Goal: Task Accomplishment & Management: Complete application form

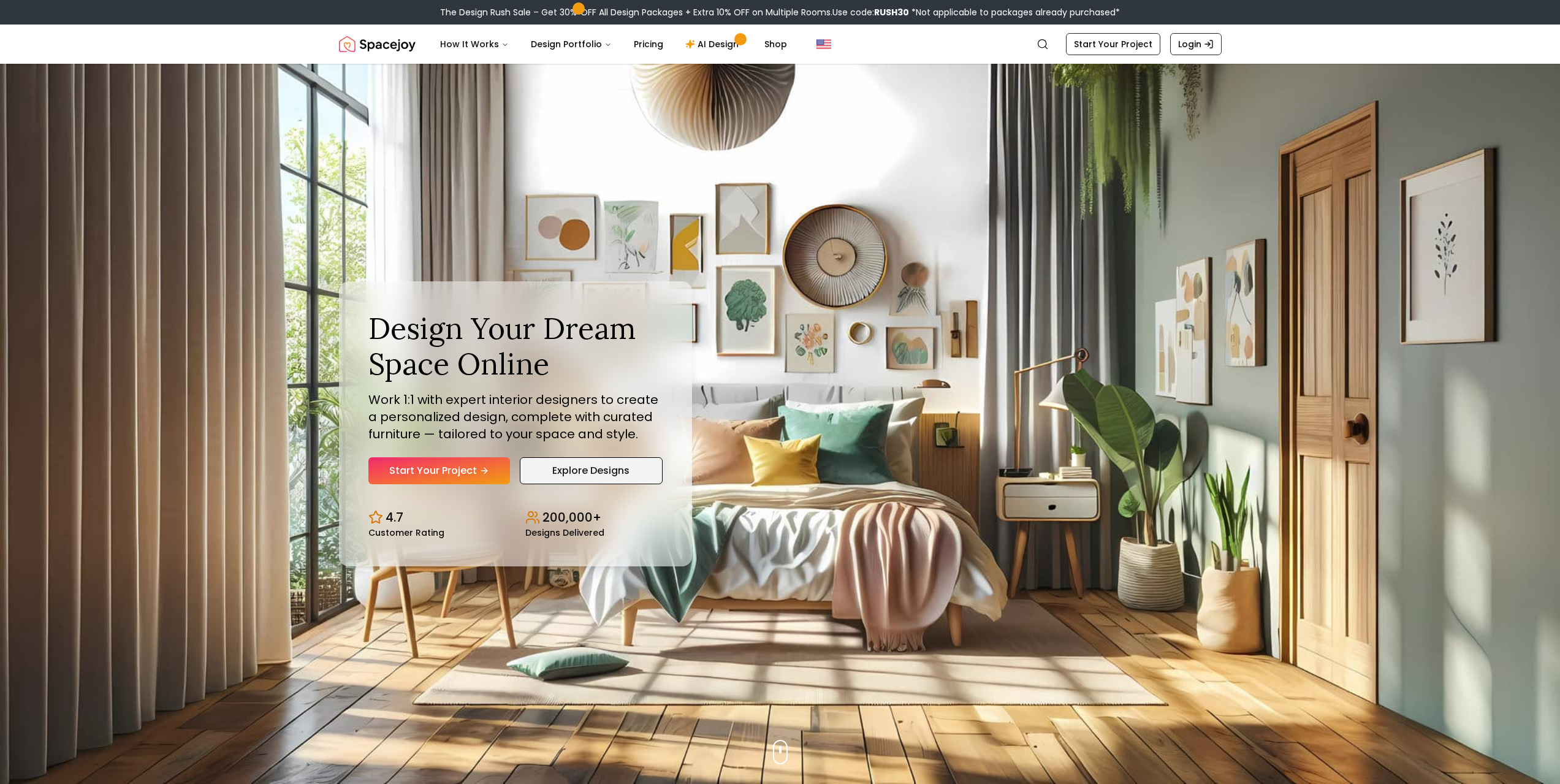
click at [593, 471] on link "Explore Designs" at bounding box center [591, 471] width 143 height 27
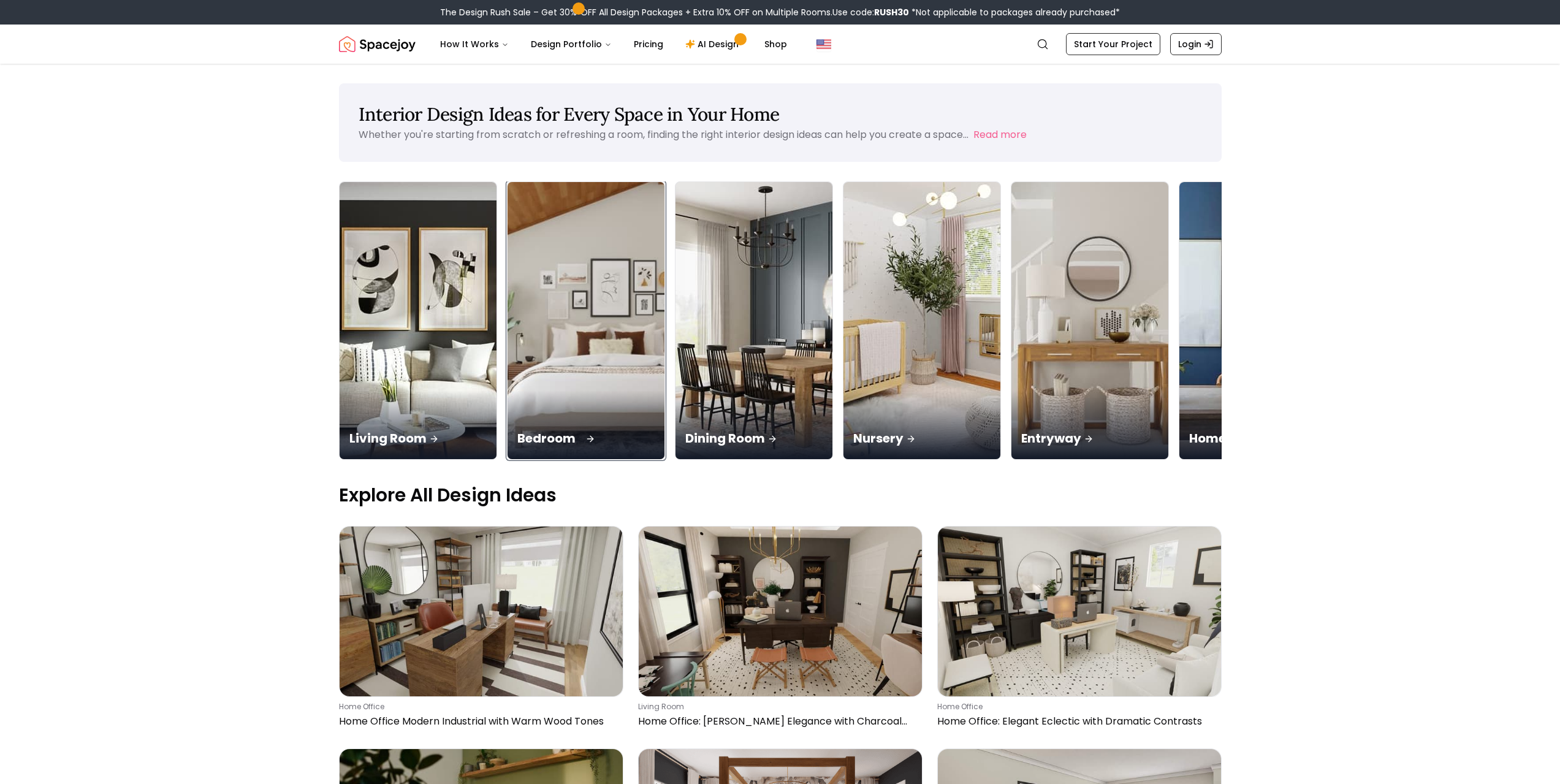
click at [594, 362] on img at bounding box center [585, 320] width 165 height 291
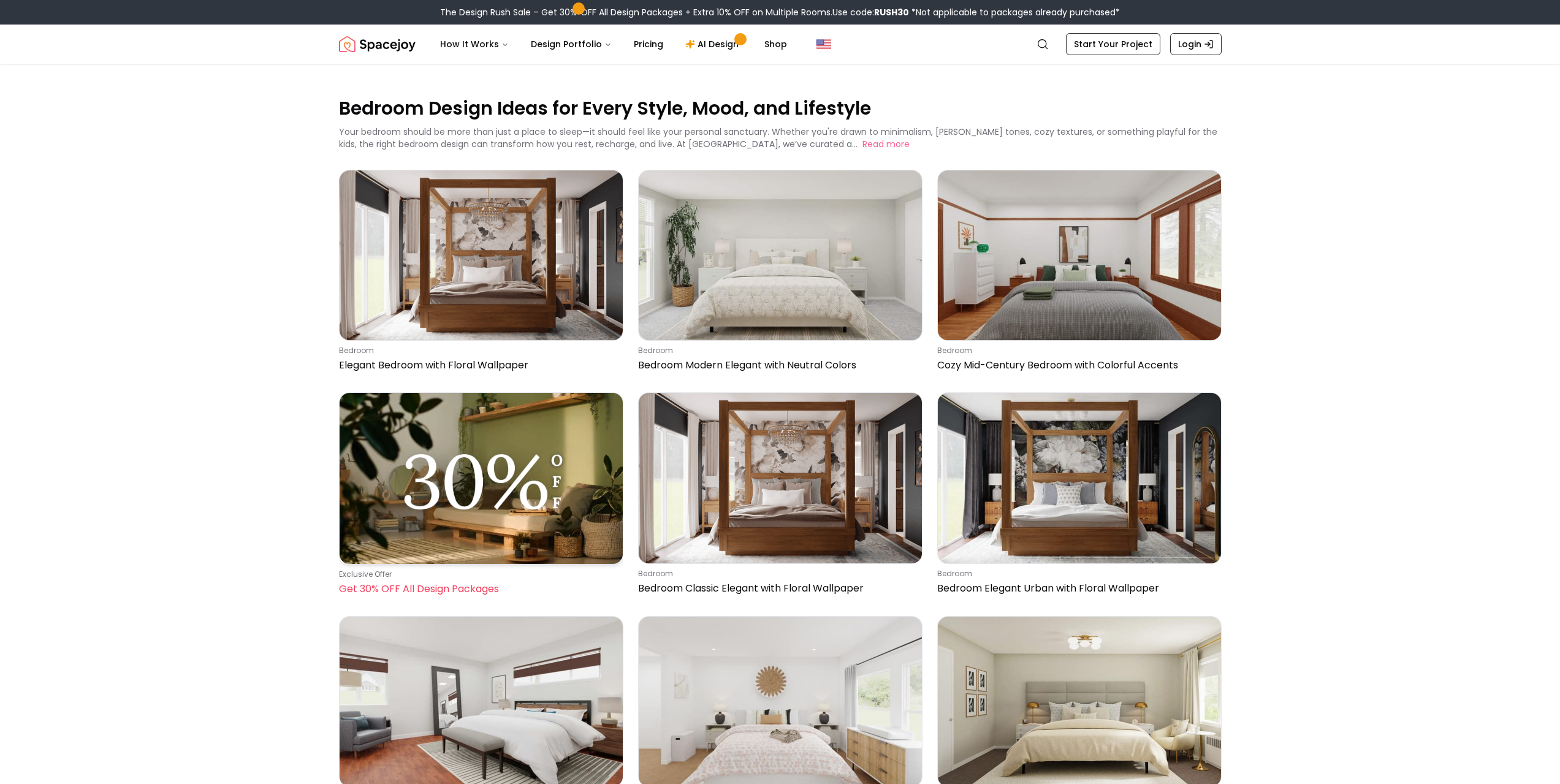
click at [499, 501] on img at bounding box center [481, 477] width 283 height 170
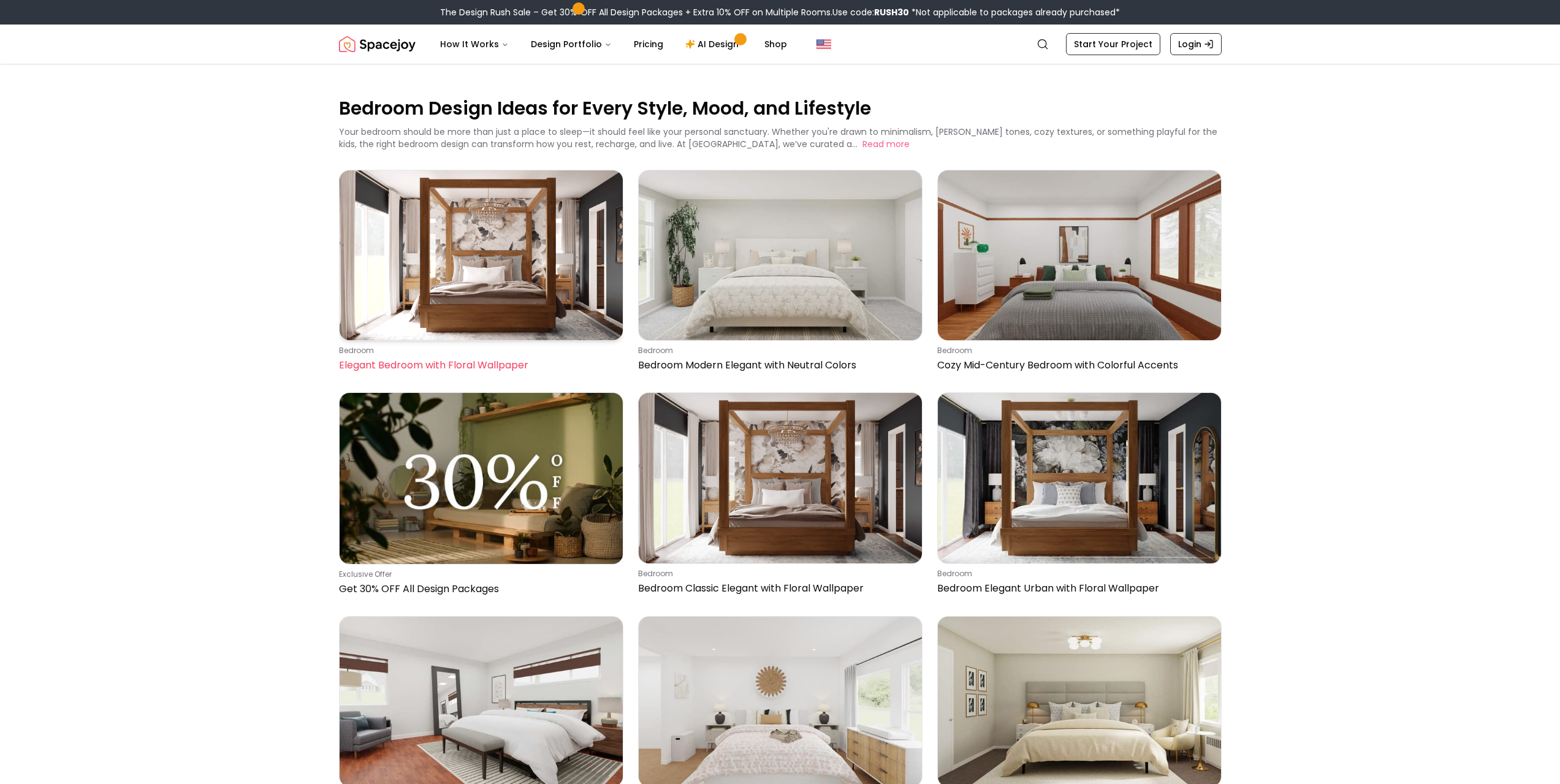
click at [552, 232] on img at bounding box center [481, 255] width 283 height 169
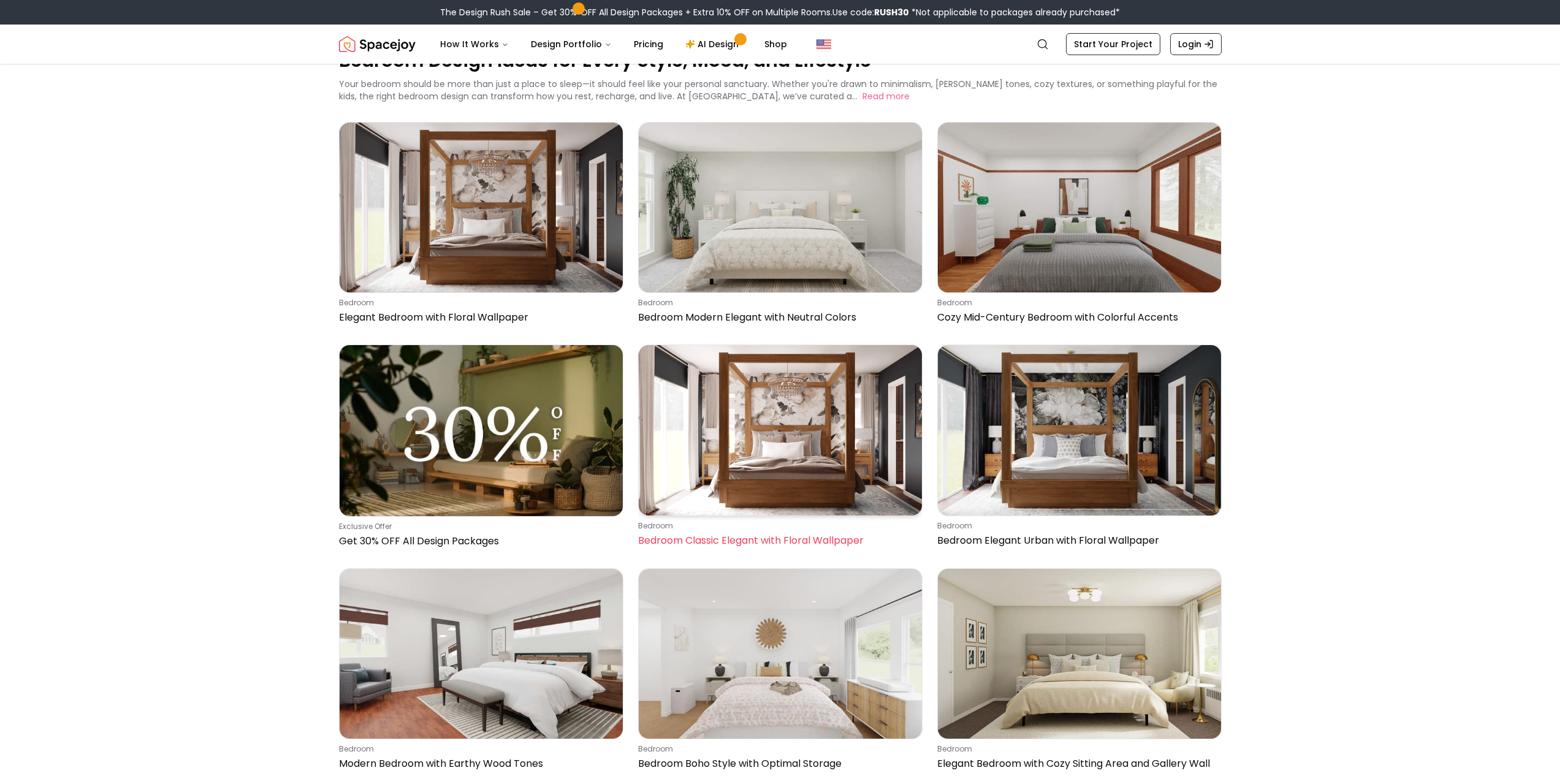
scroll to position [184, 0]
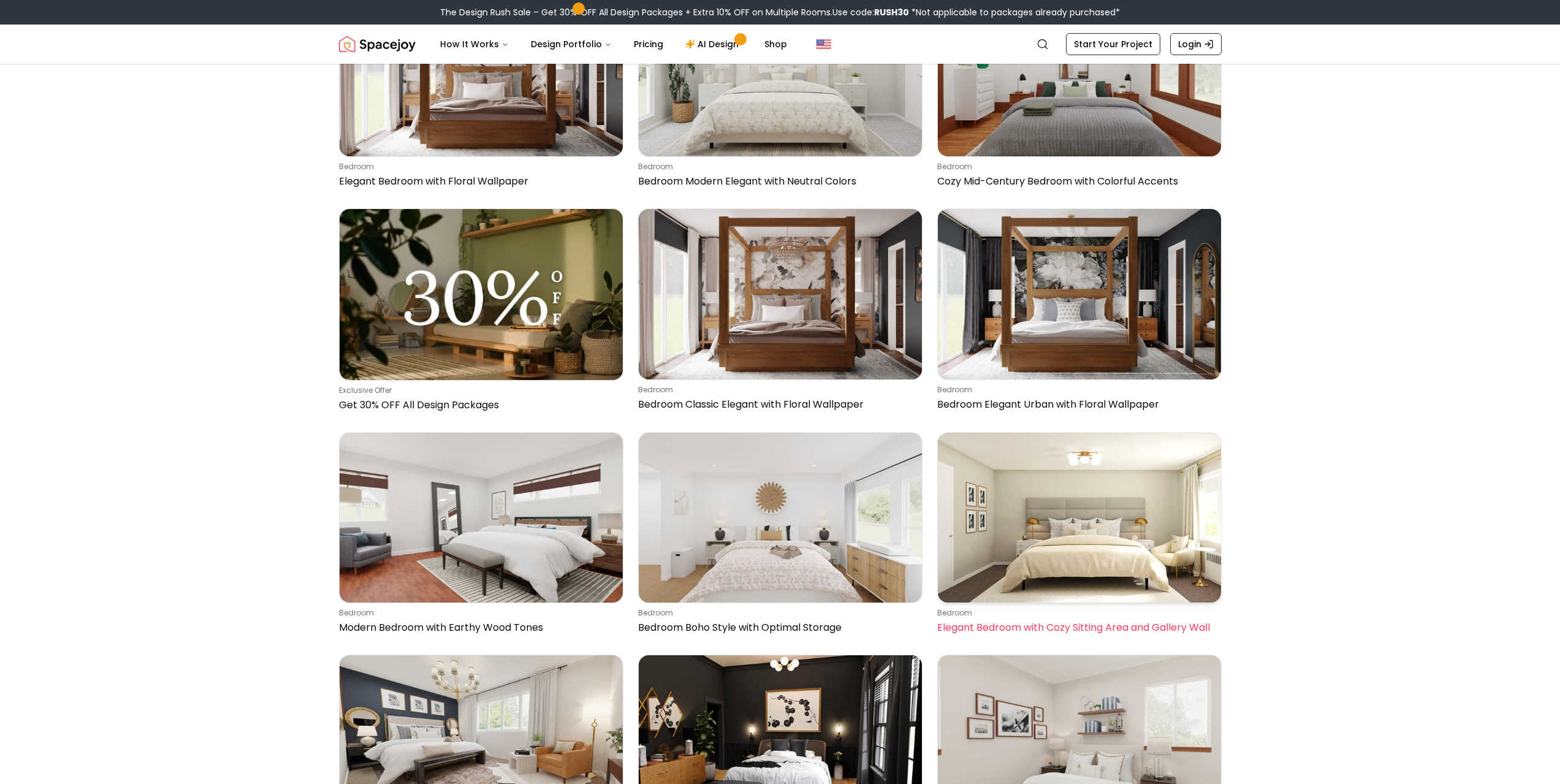
click at [1103, 562] on img at bounding box center [1079, 517] width 283 height 169
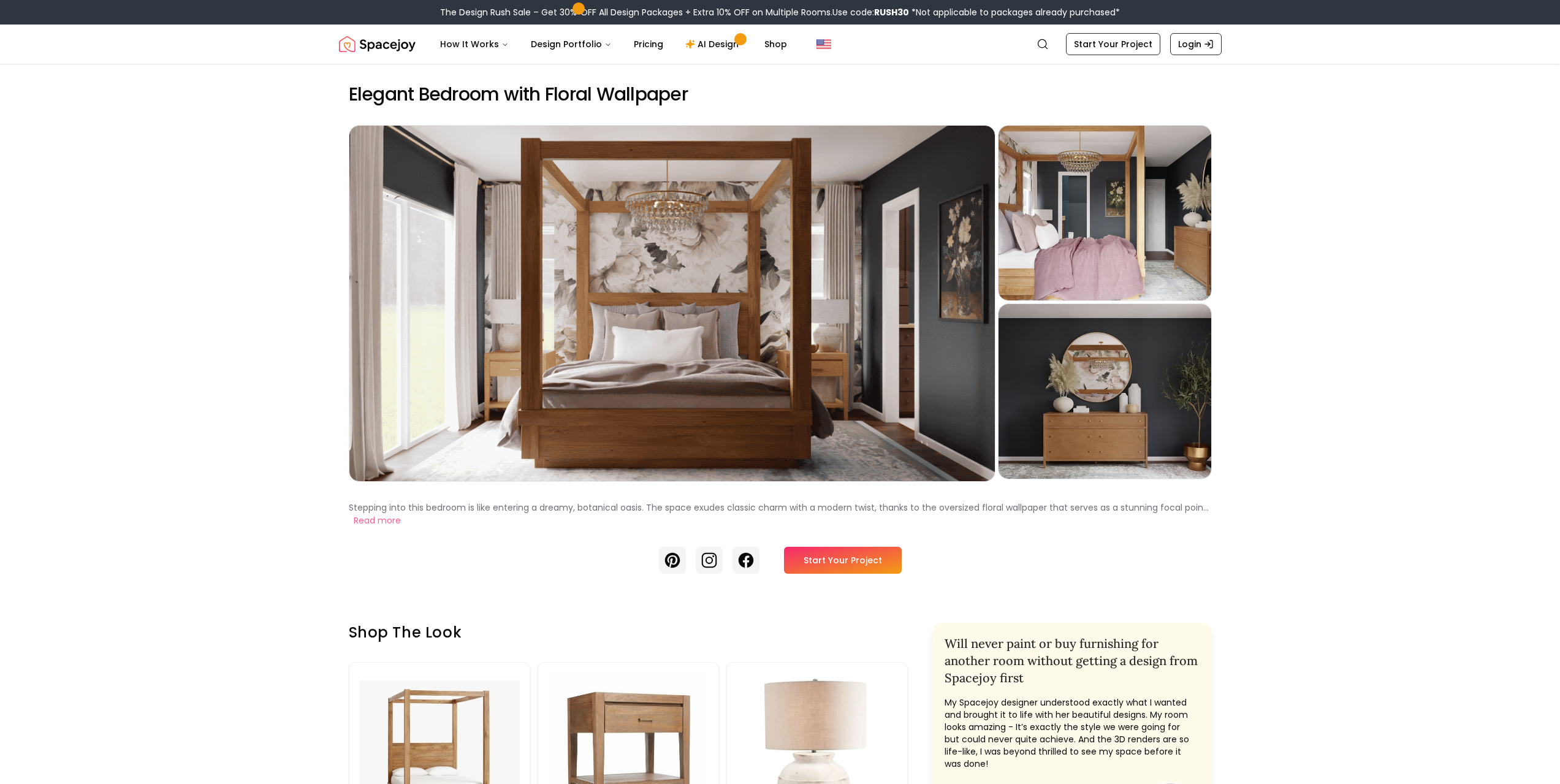
click at [552, 231] on div "Preview" at bounding box center [672, 303] width 646 height 355
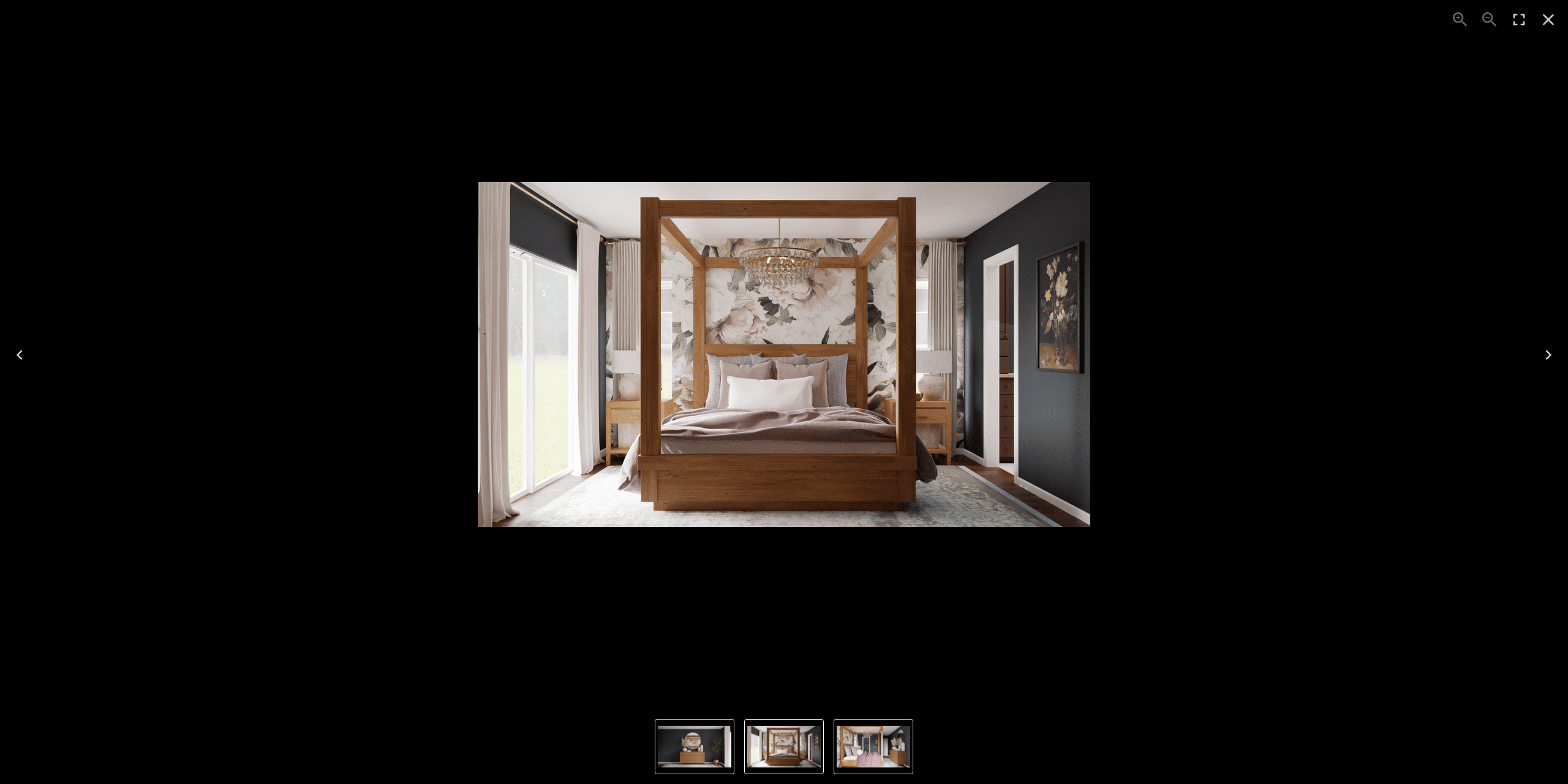
click at [822, 353] on img "1 of 3" at bounding box center [784, 354] width 613 height 345
click at [1546, 346] on icon "Next" at bounding box center [1549, 355] width 19 height 19
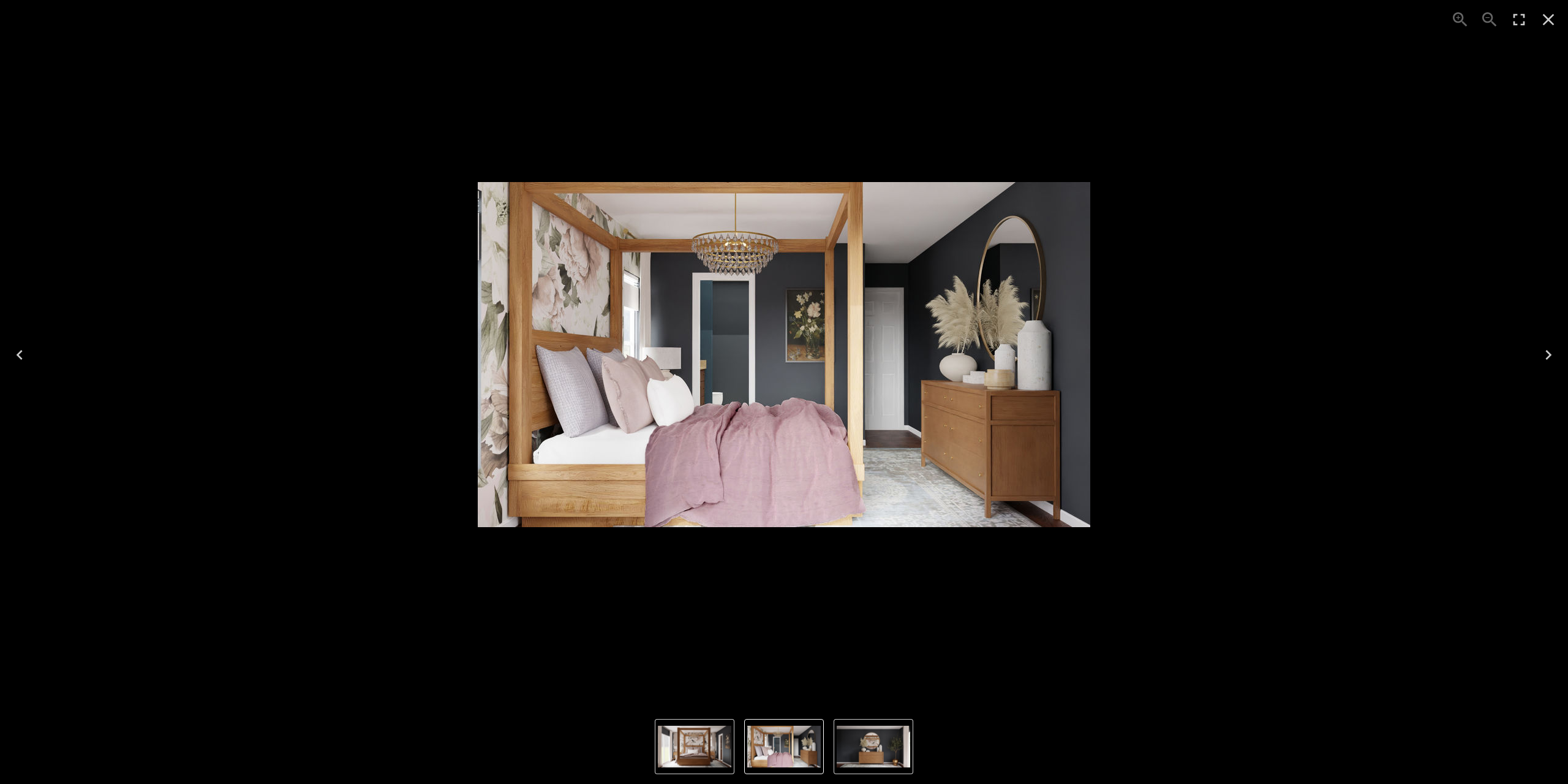
click at [1546, 346] on icon "Next" at bounding box center [1549, 355] width 19 height 19
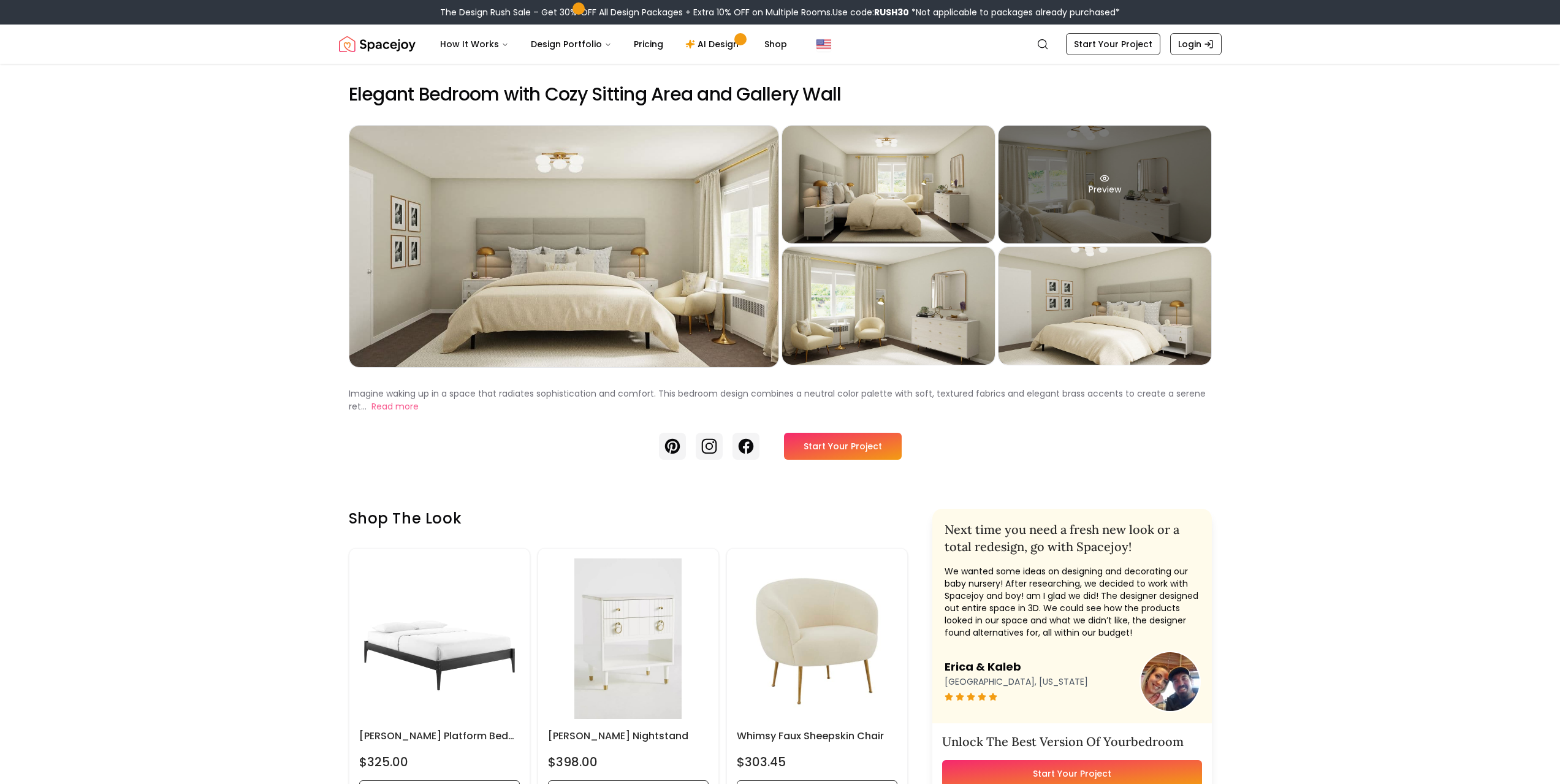
click at [1087, 192] on div "Preview" at bounding box center [1105, 184] width 213 height 118
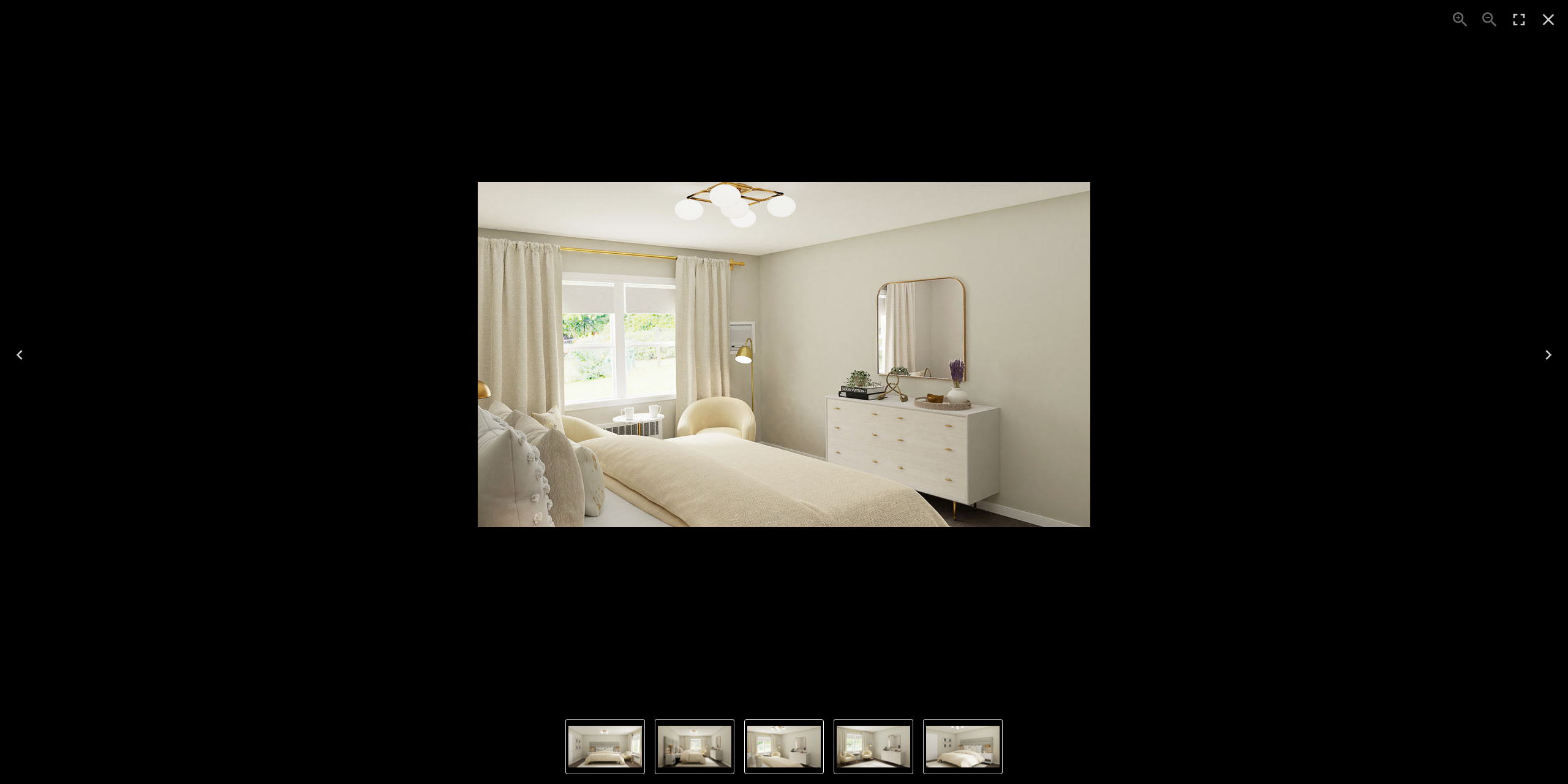
click at [22, 358] on icon "Previous" at bounding box center [19, 355] width 19 height 19
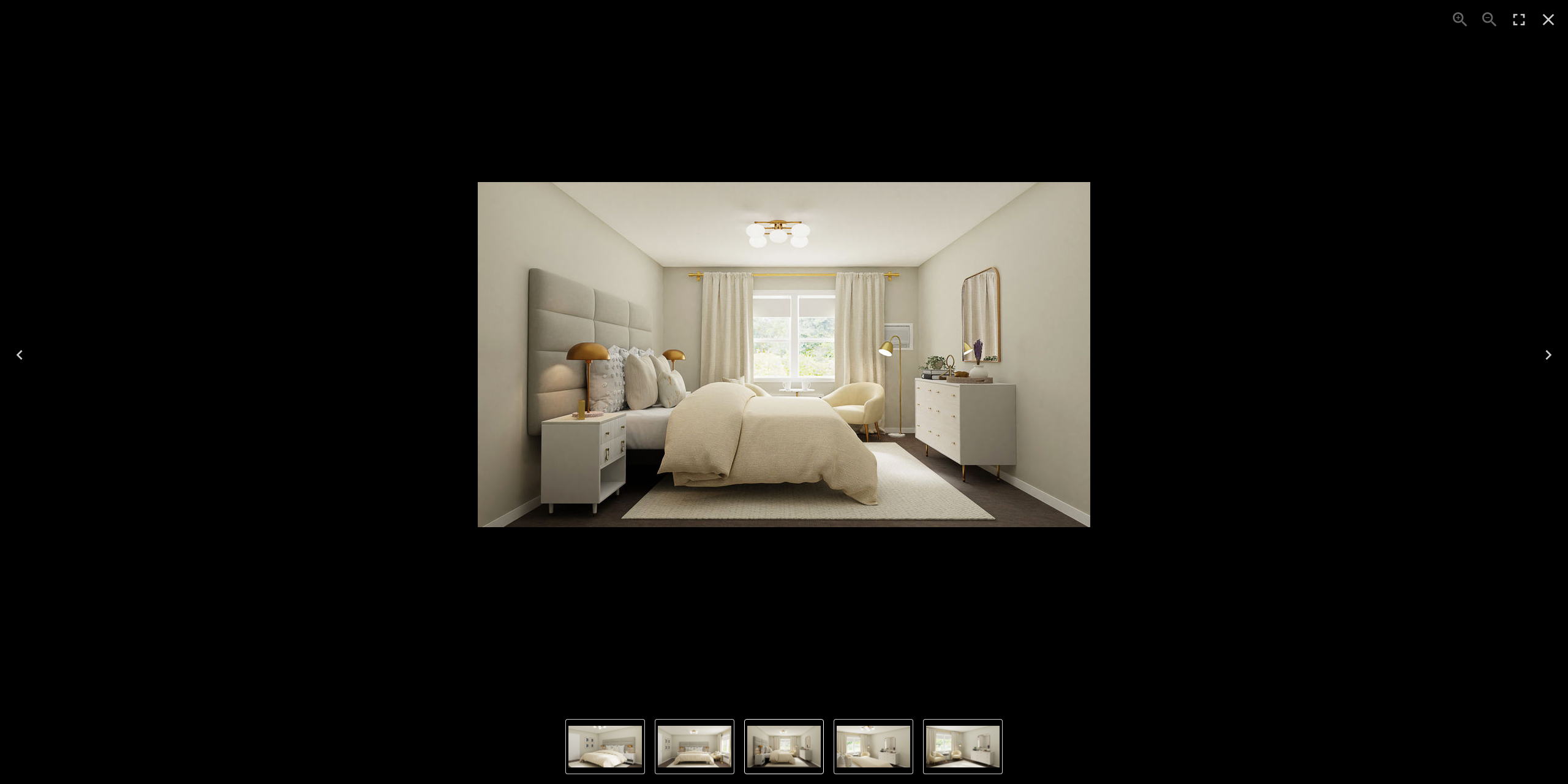
click at [1542, 351] on icon "Next" at bounding box center [1549, 355] width 19 height 19
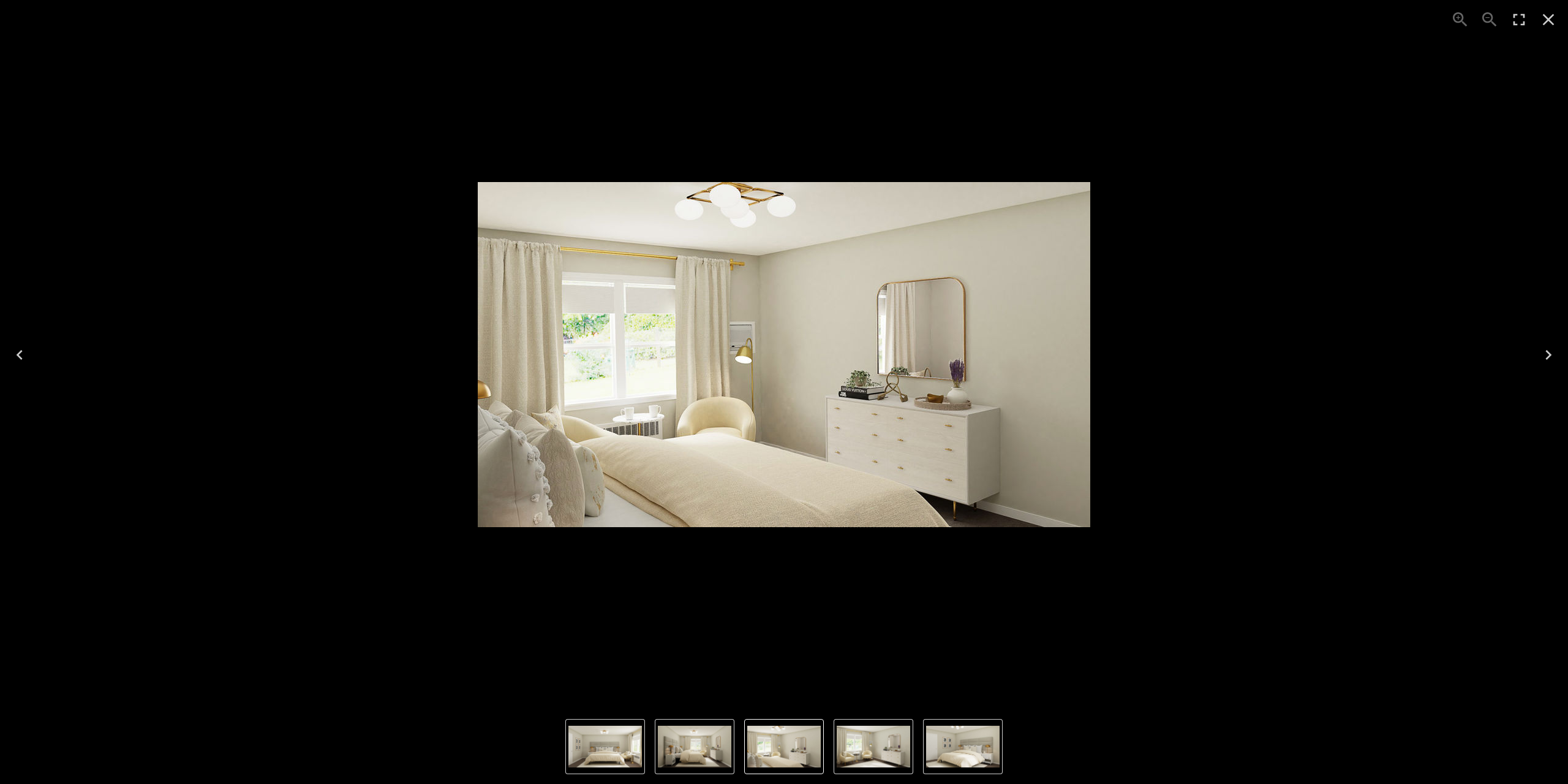
click at [1550, 354] on icon "Next" at bounding box center [1548, 355] width 6 height 10
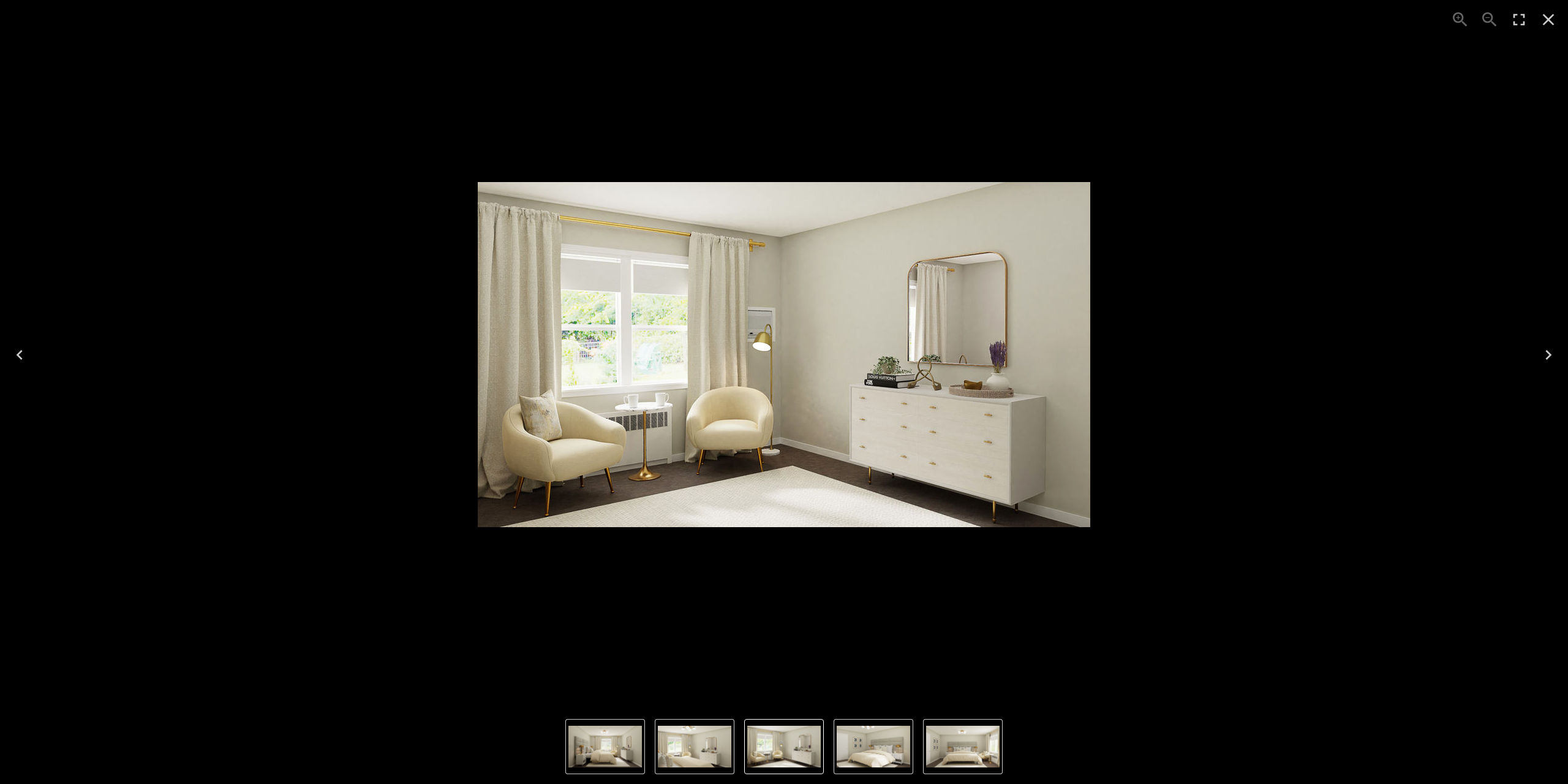
click at [1550, 354] on icon "Next" at bounding box center [1548, 355] width 6 height 10
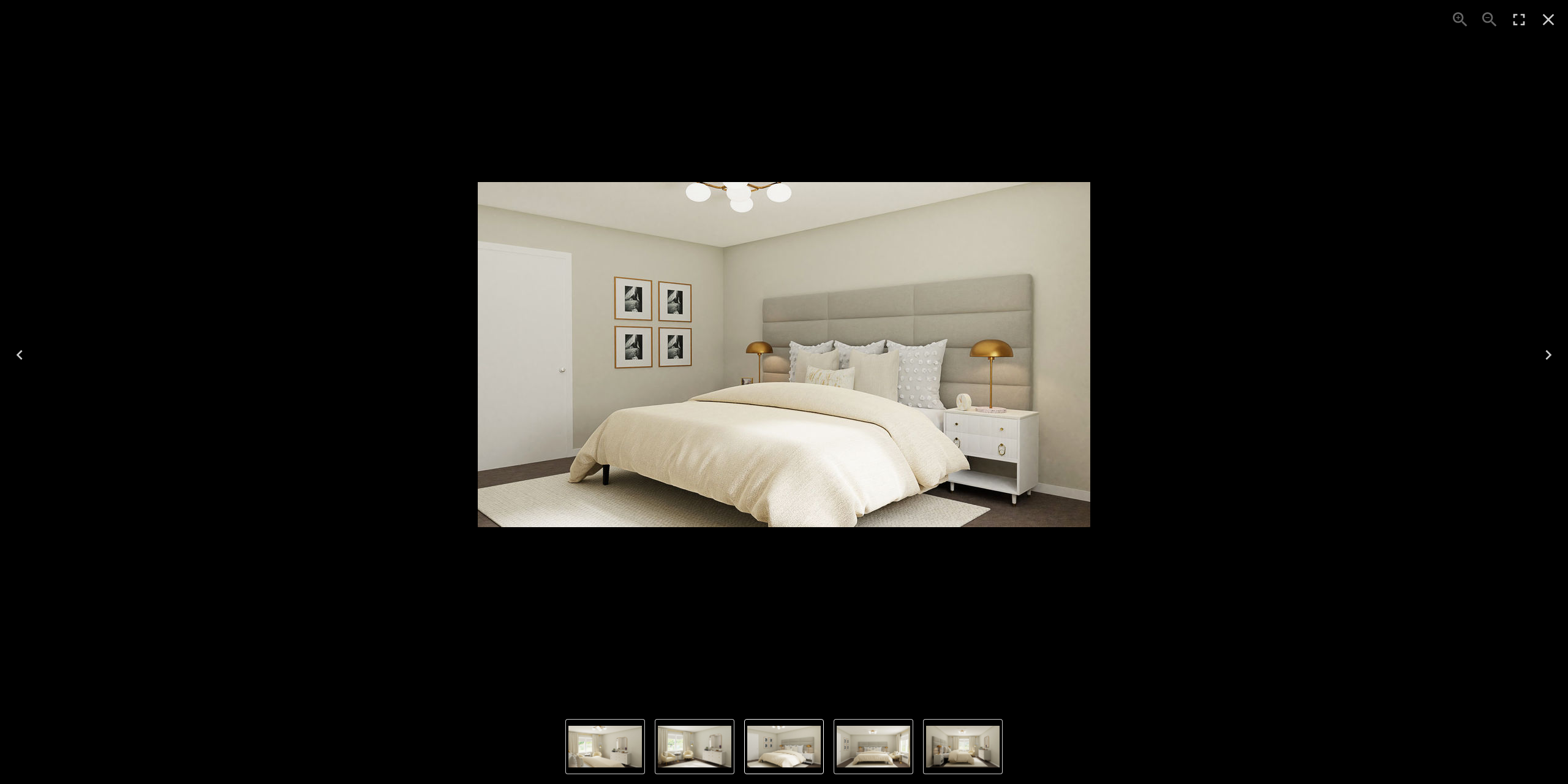
click at [1546, 17] on icon "Close" at bounding box center [1549, 19] width 12 height 12
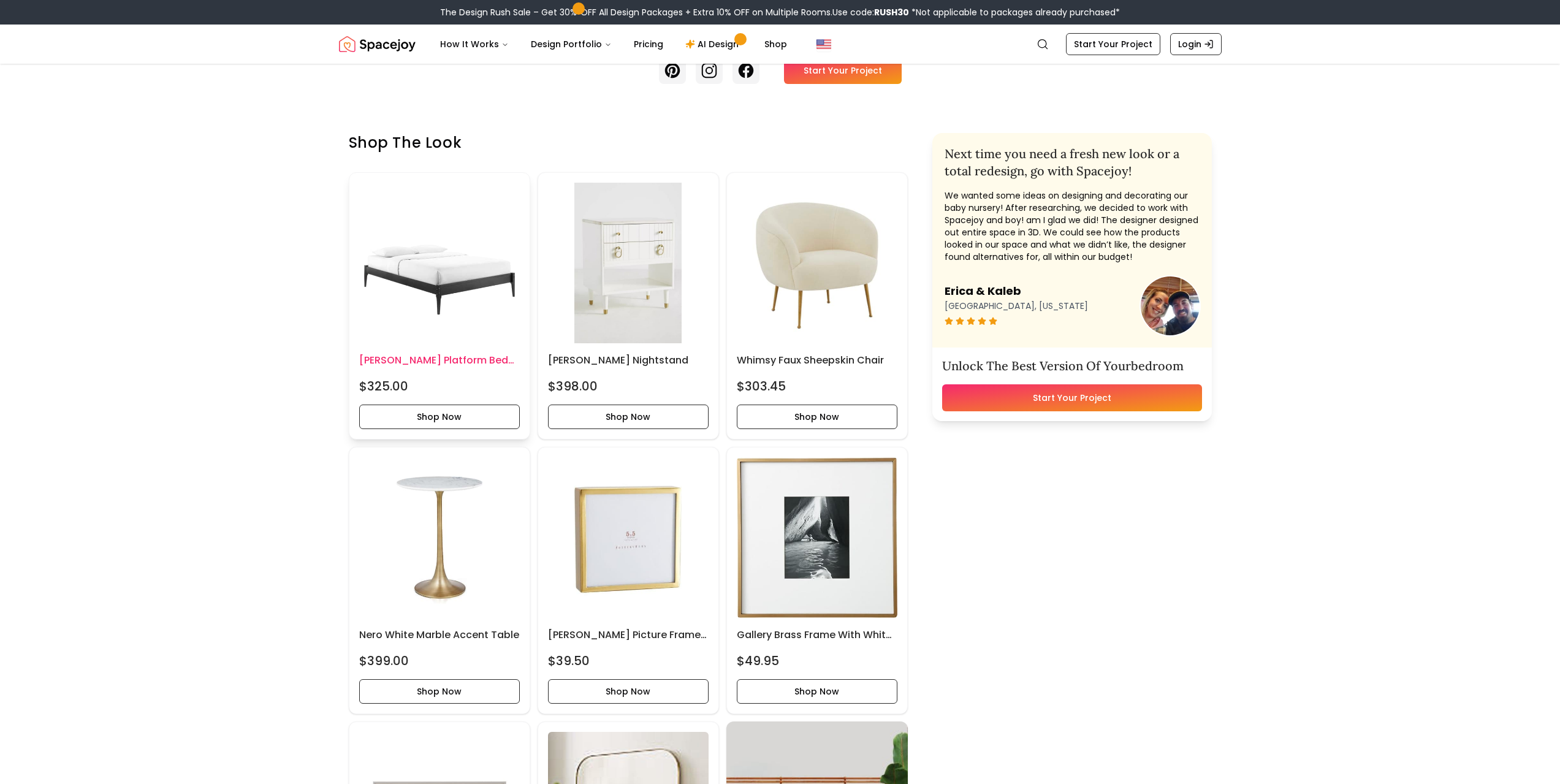
scroll to position [429, 0]
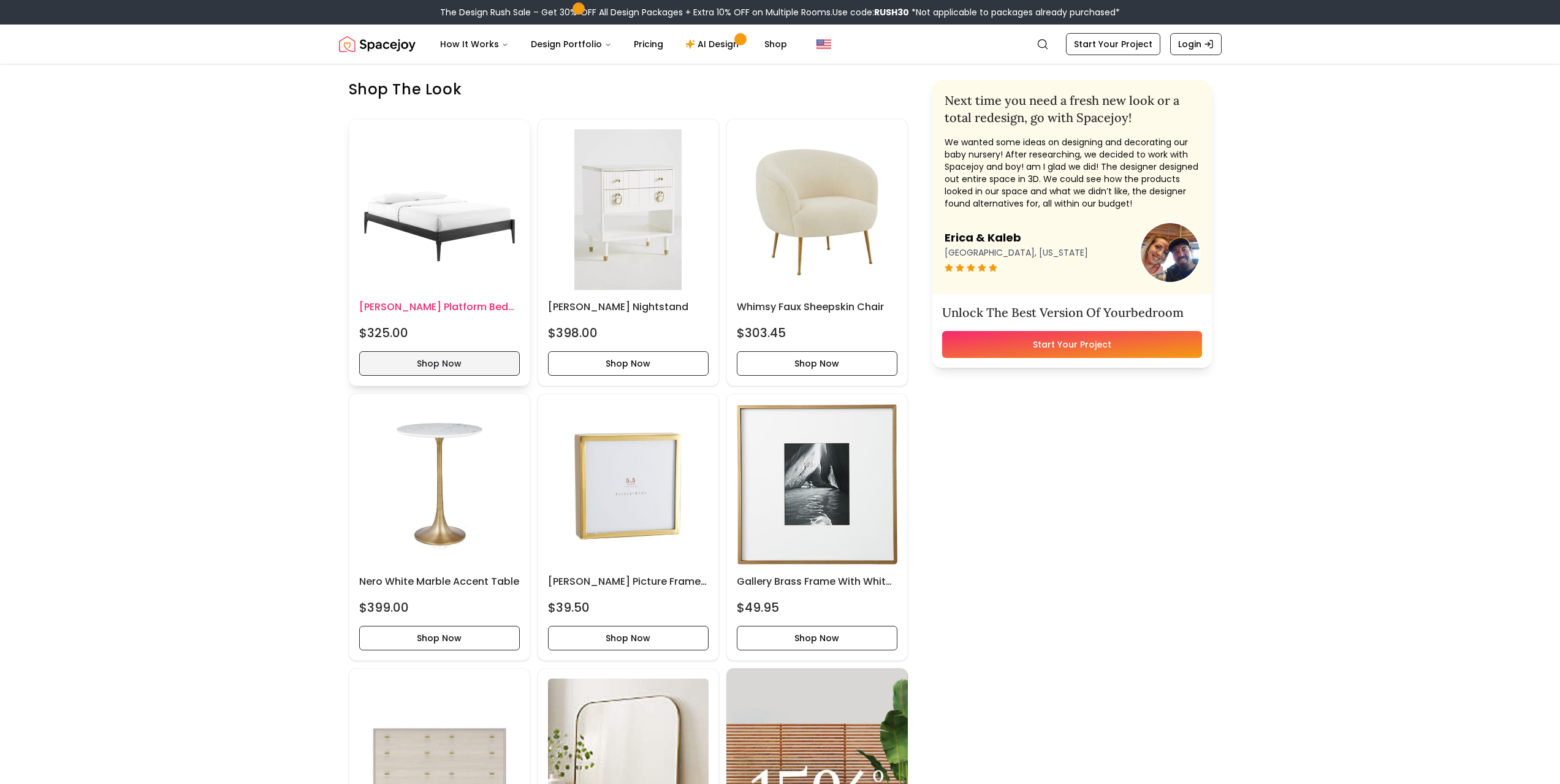
click at [493, 369] on button "Shop Now" at bounding box center [439, 364] width 161 height 25
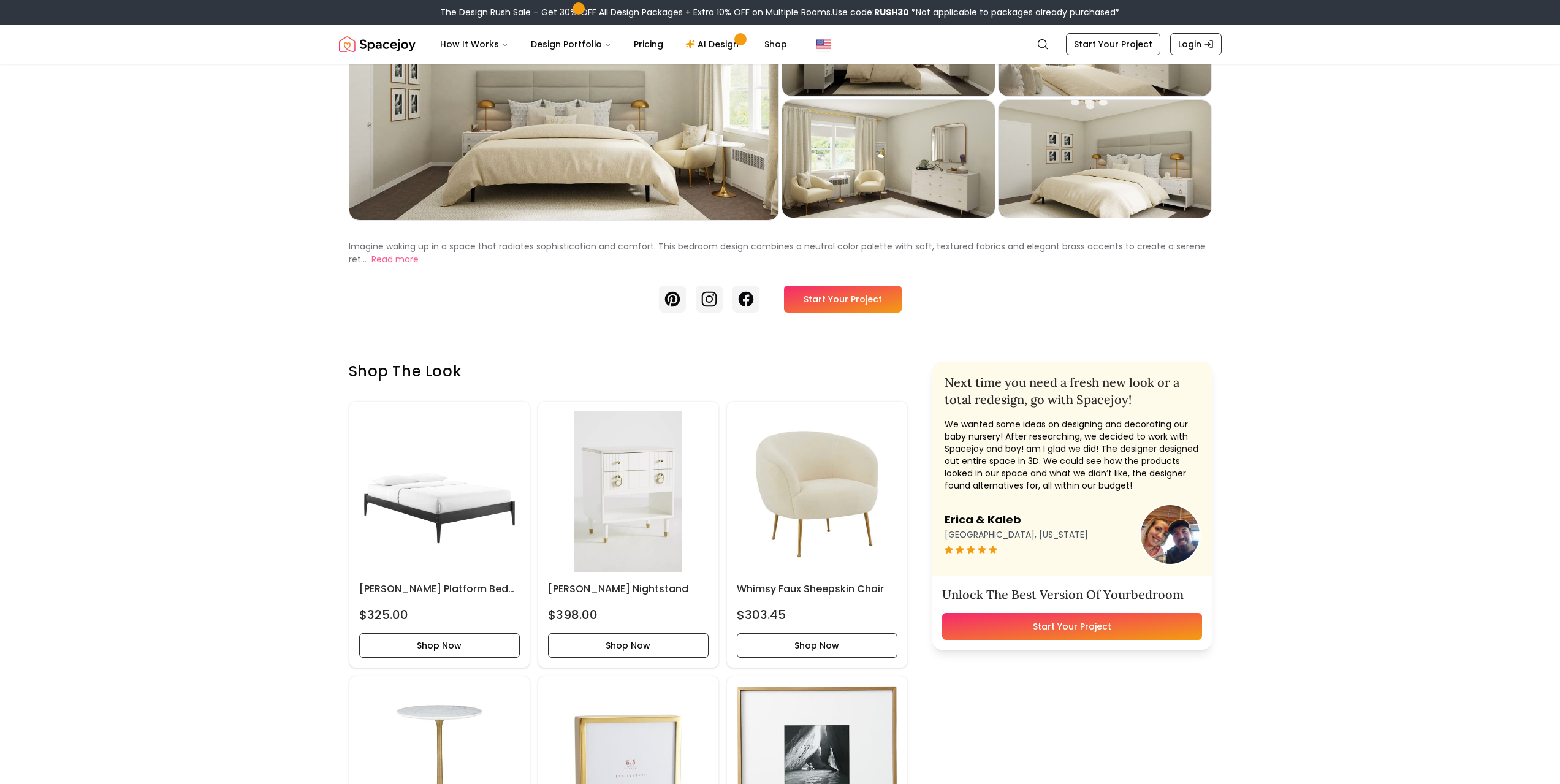
scroll to position [0, 0]
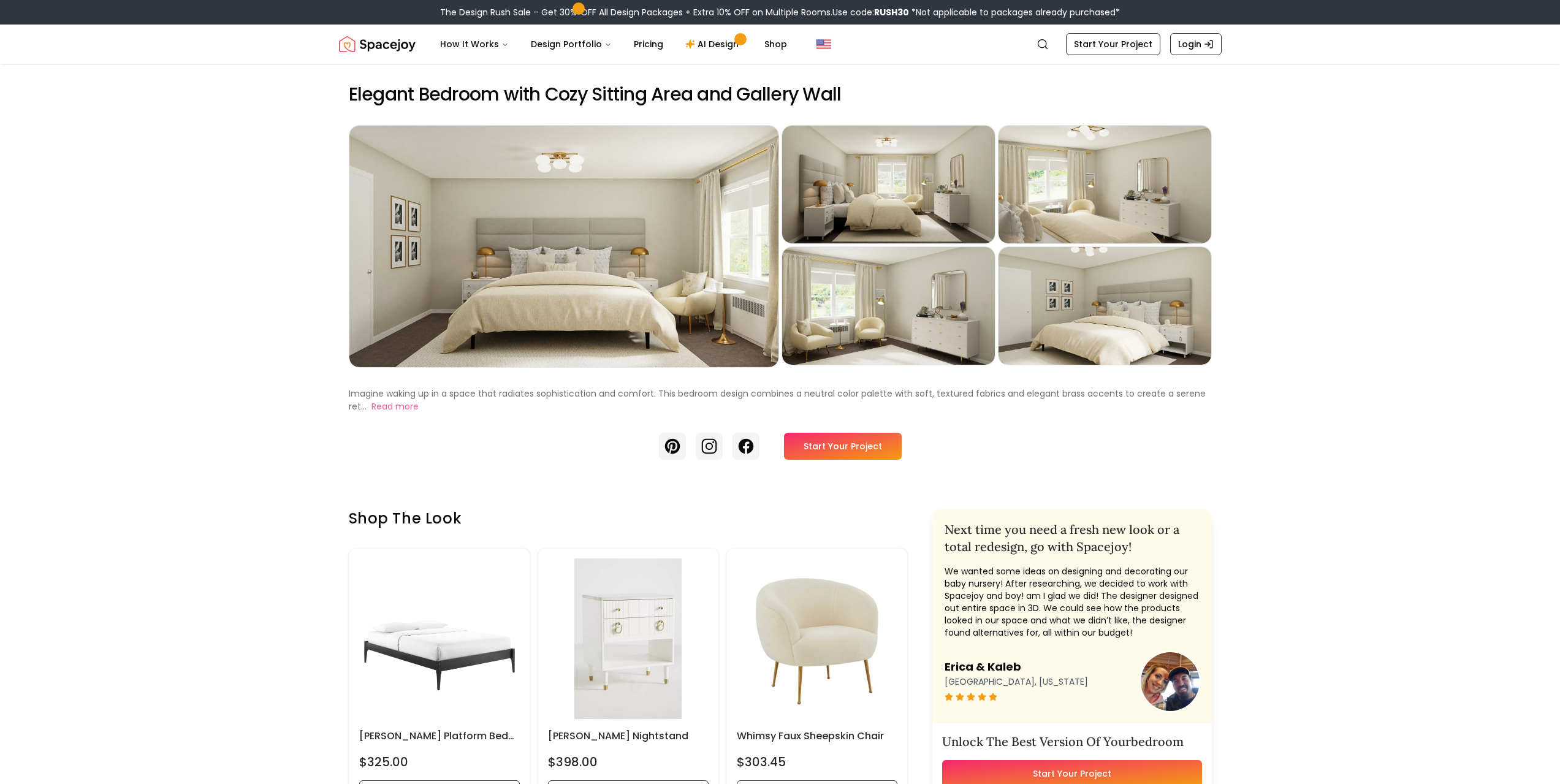
click at [836, 452] on link "Start Your Project" at bounding box center [843, 446] width 118 height 27
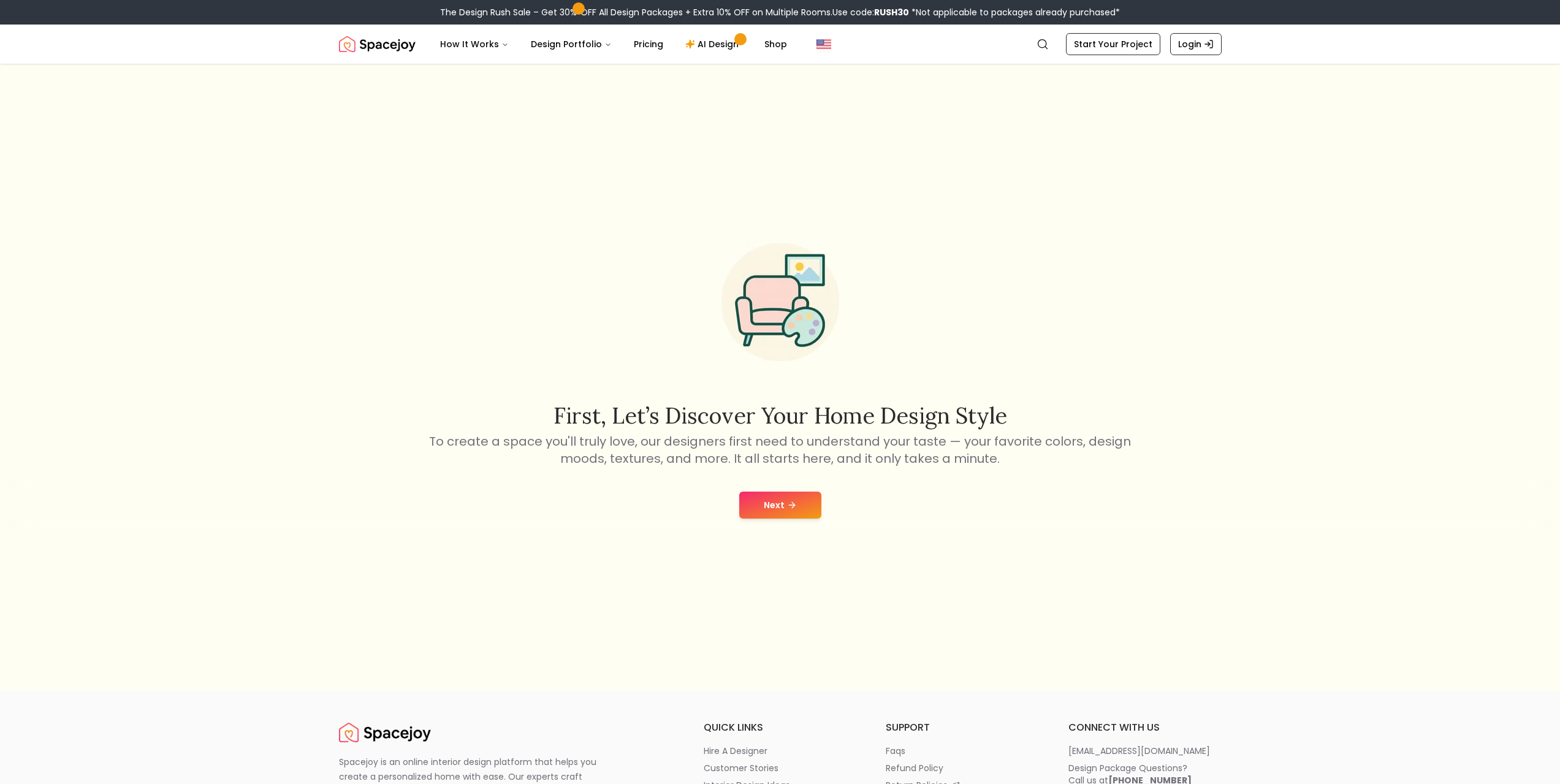
click at [767, 502] on button "Next" at bounding box center [780, 504] width 82 height 27
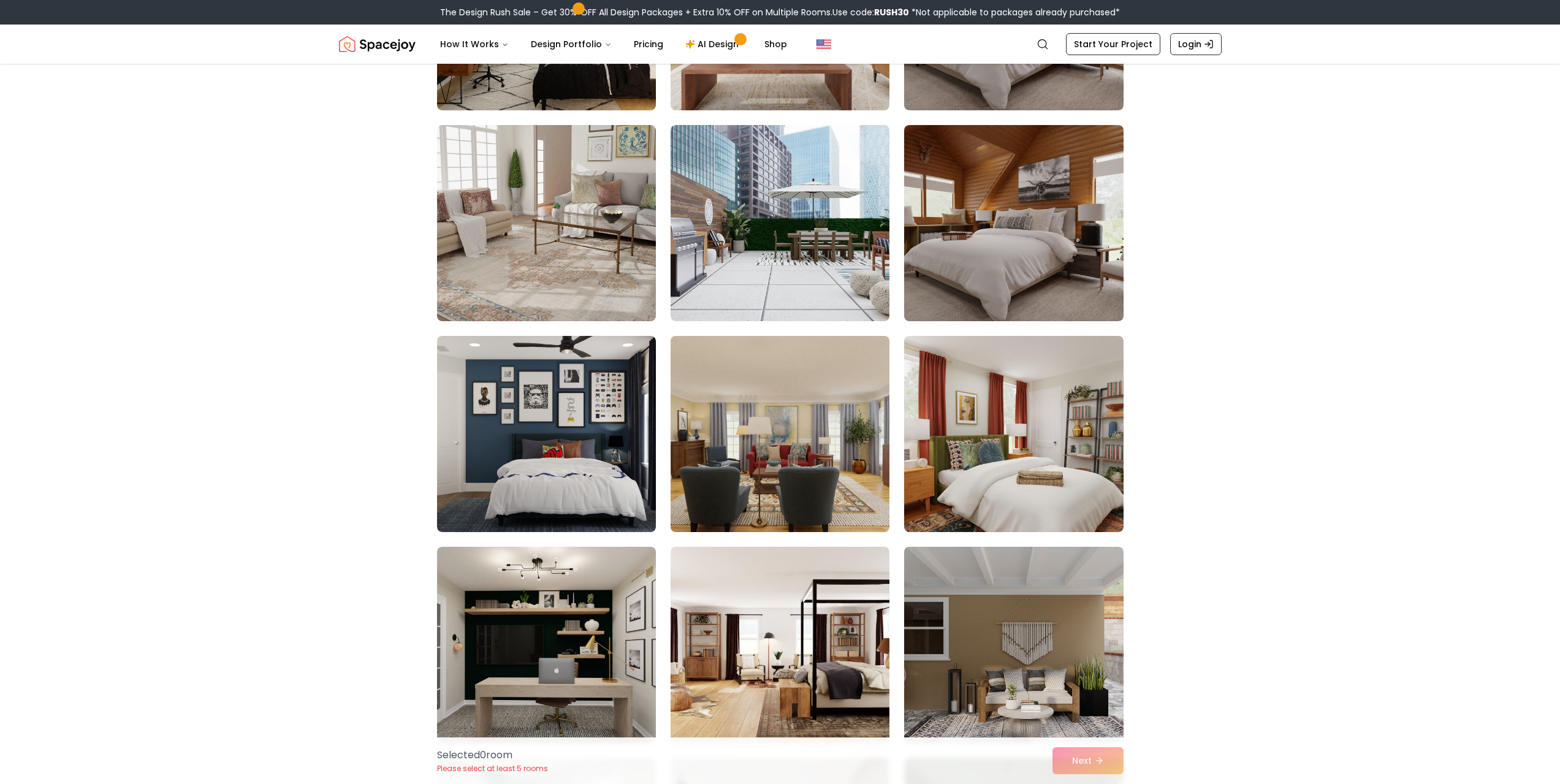
scroll to position [1103, 0]
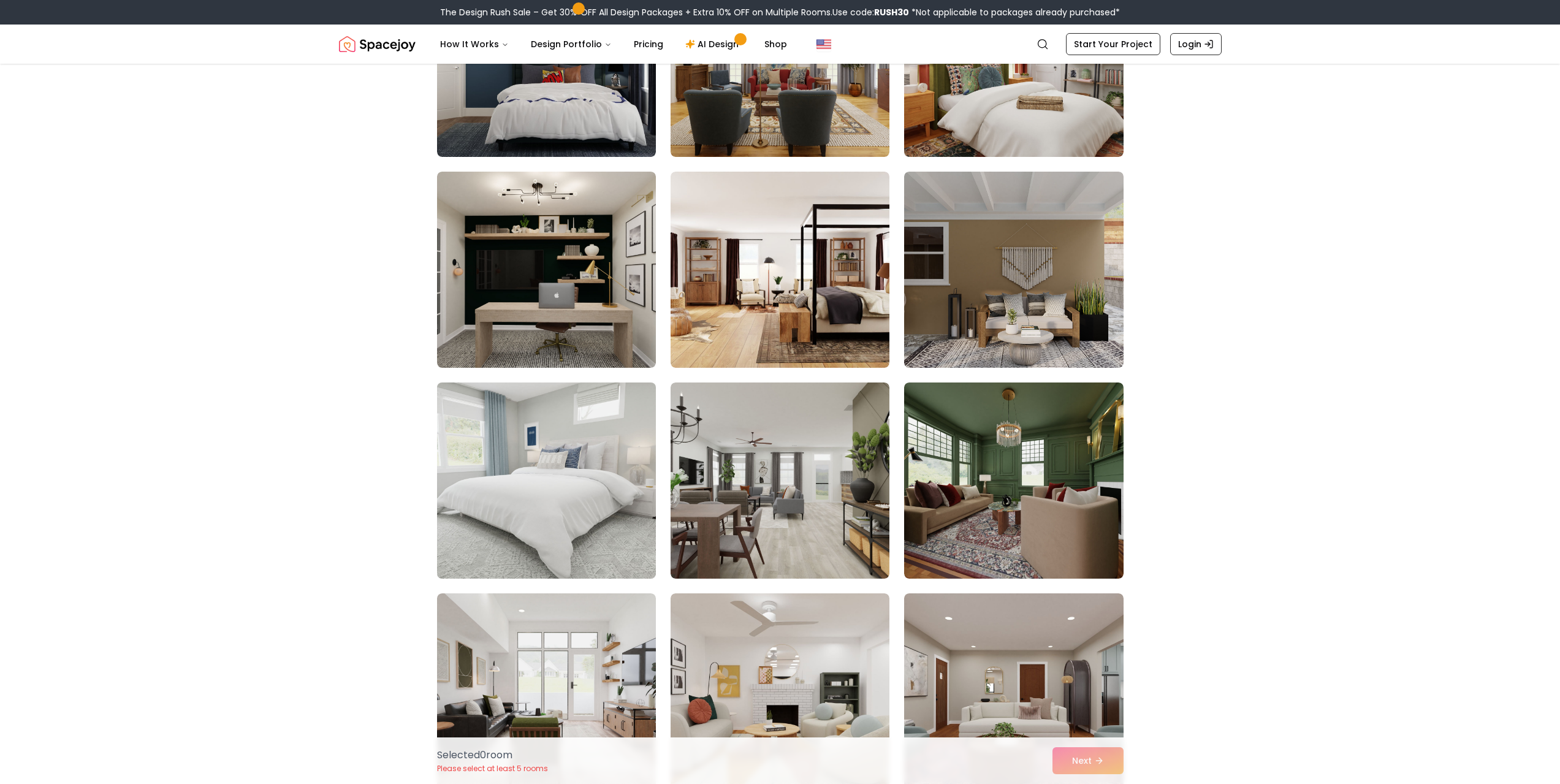
click at [554, 464] on img at bounding box center [546, 480] width 230 height 206
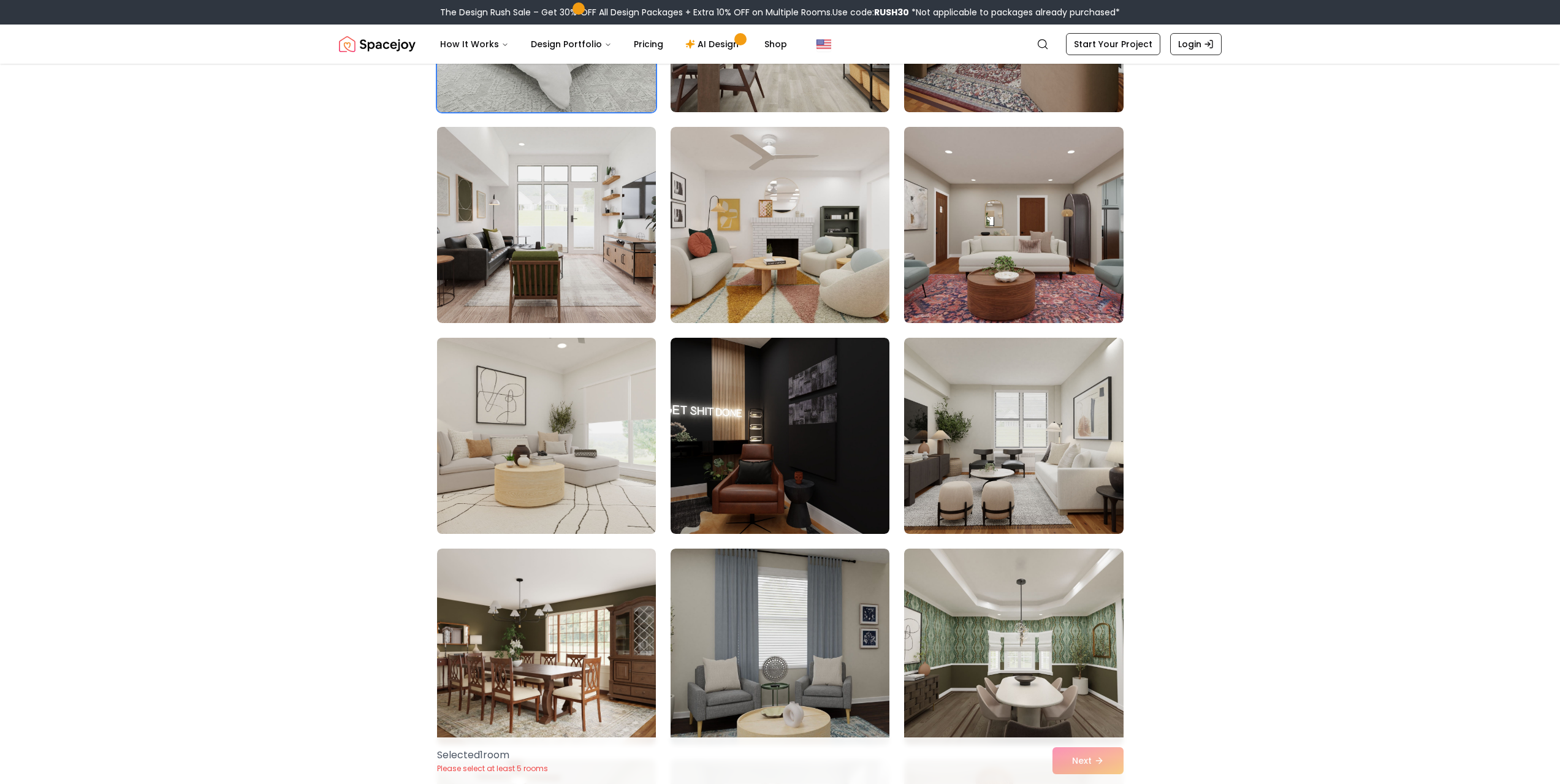
scroll to position [1961, 0]
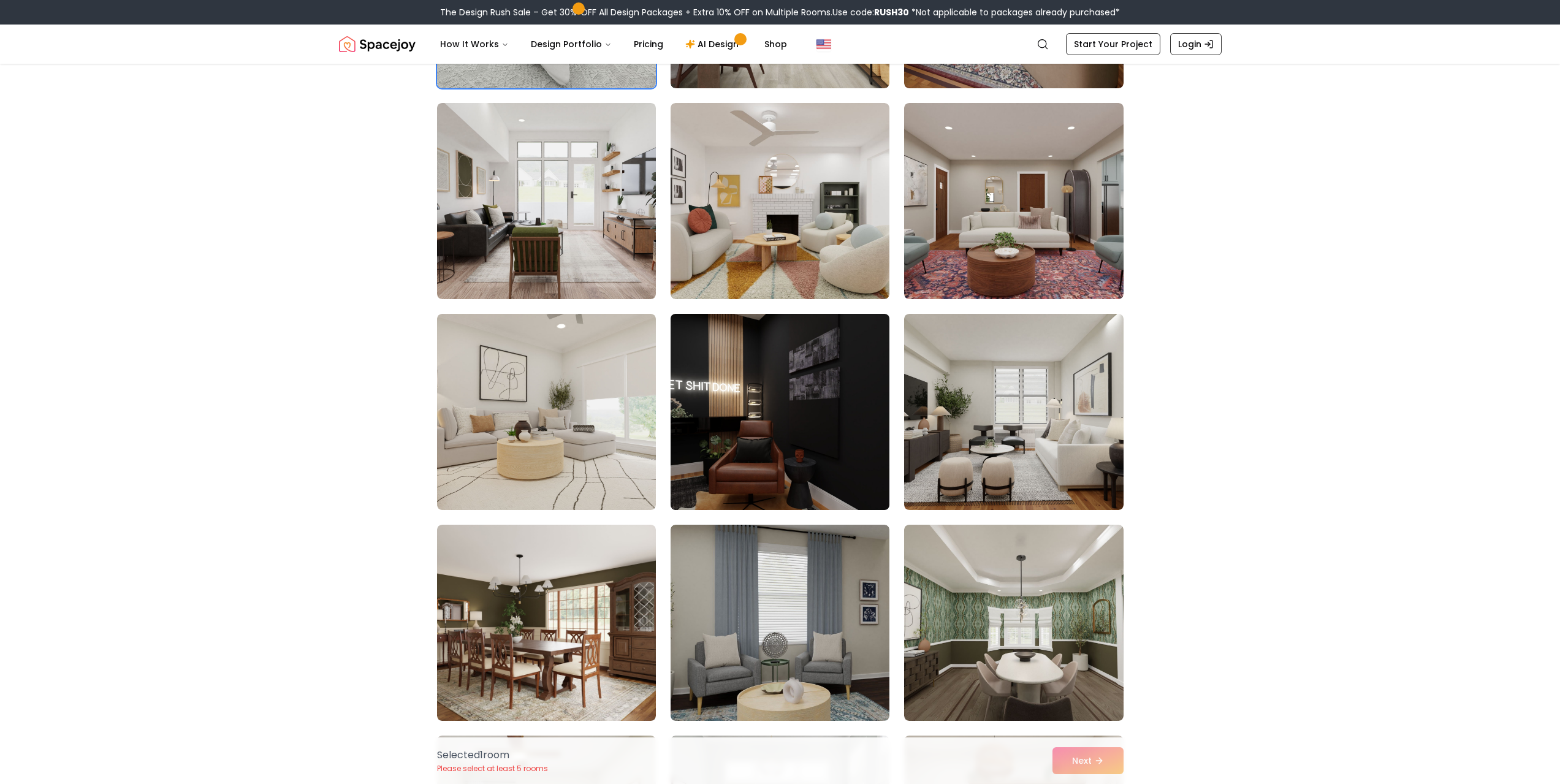
click at [797, 426] on img at bounding box center [780, 411] width 230 height 206
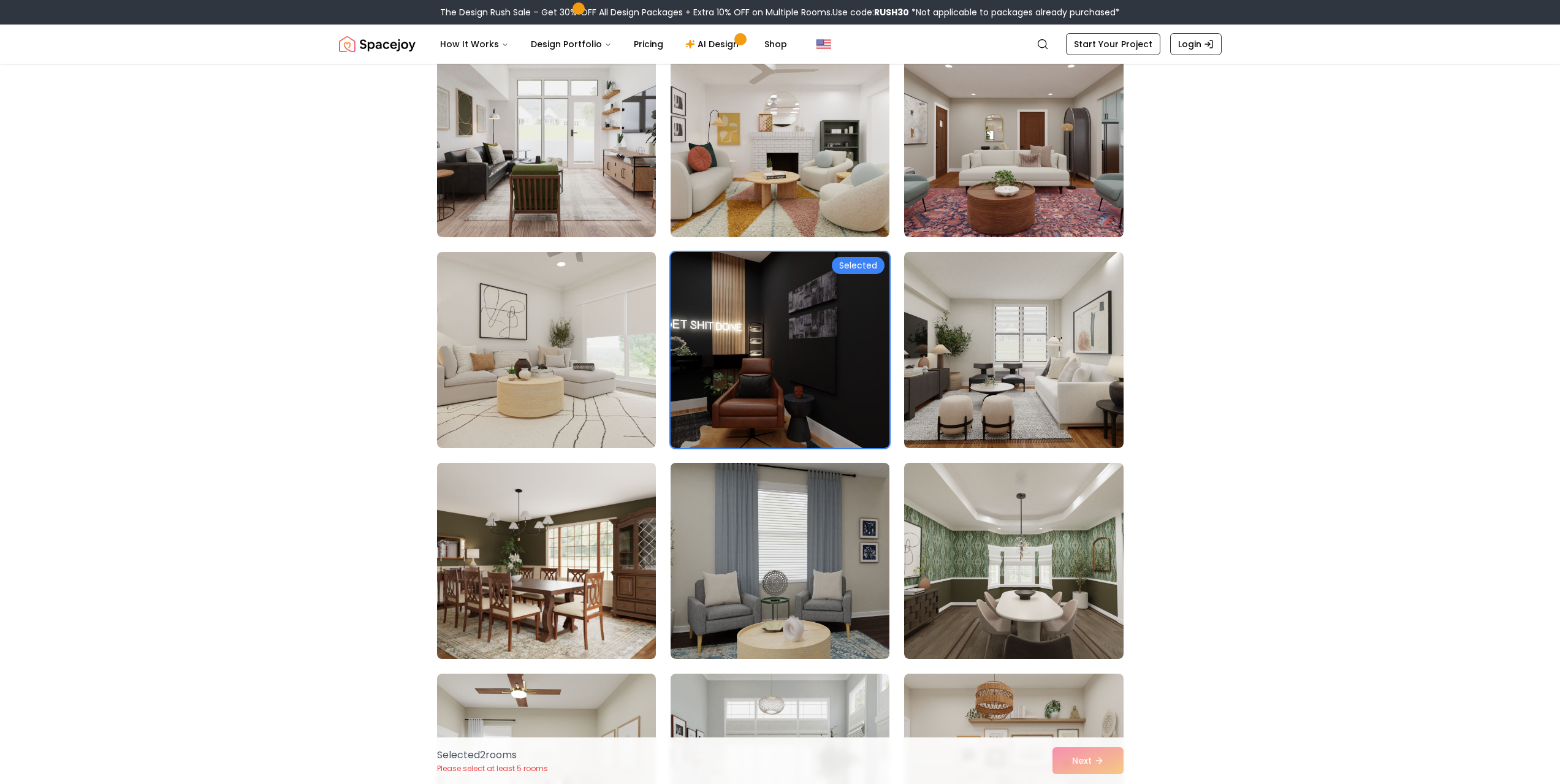
scroll to position [2267, 0]
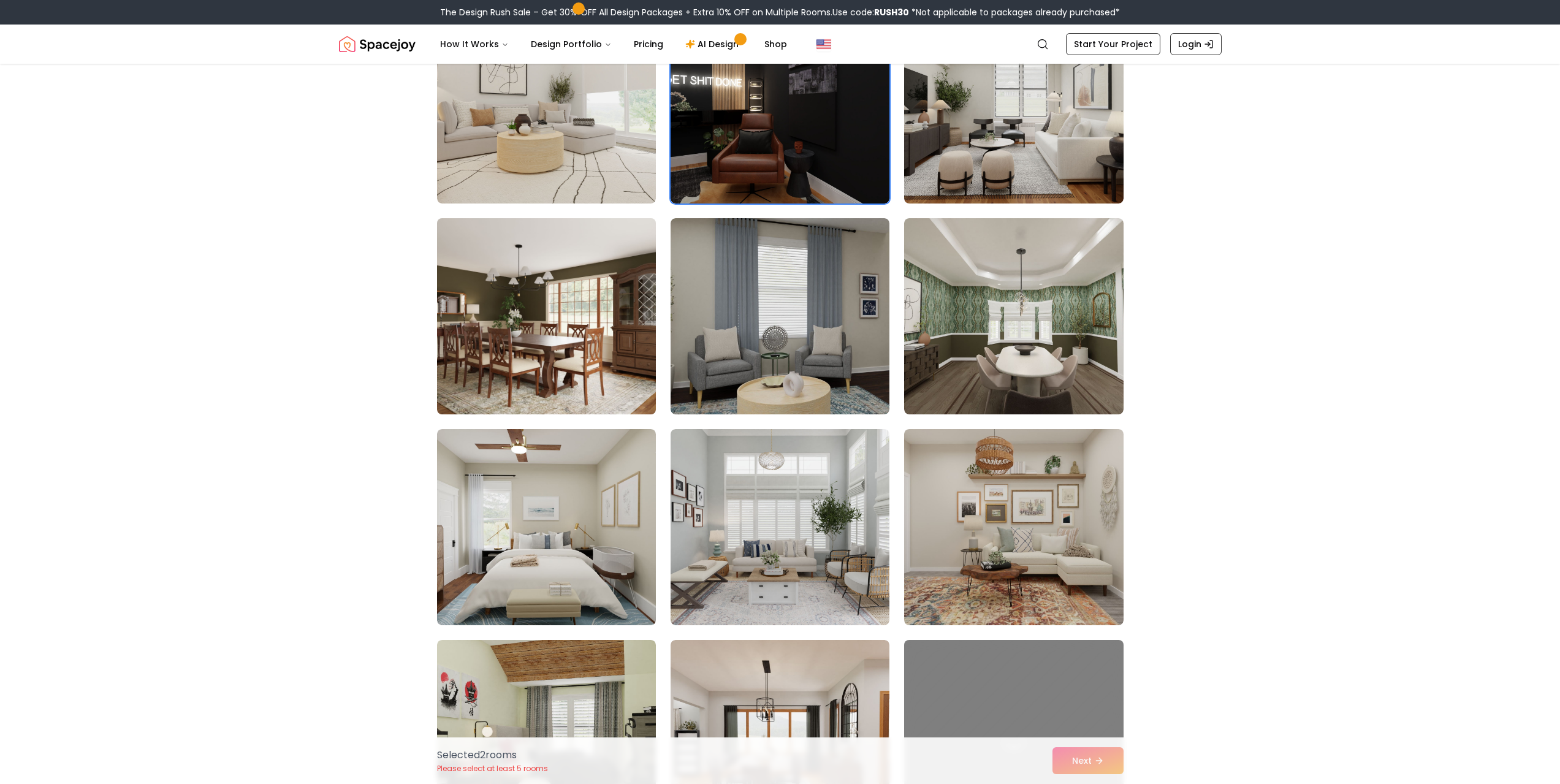
click at [564, 380] on img at bounding box center [546, 316] width 230 height 206
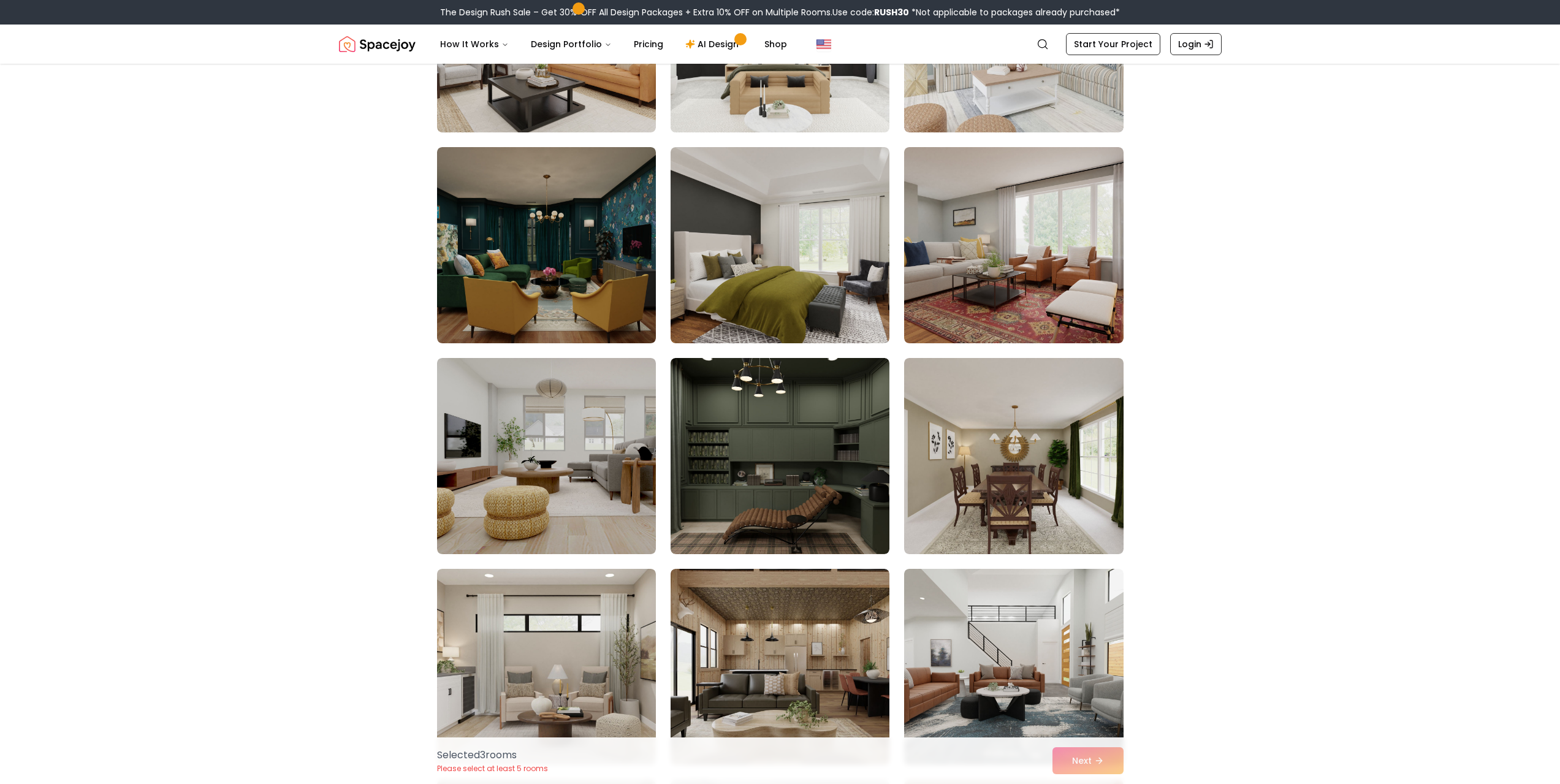
scroll to position [3187, 0]
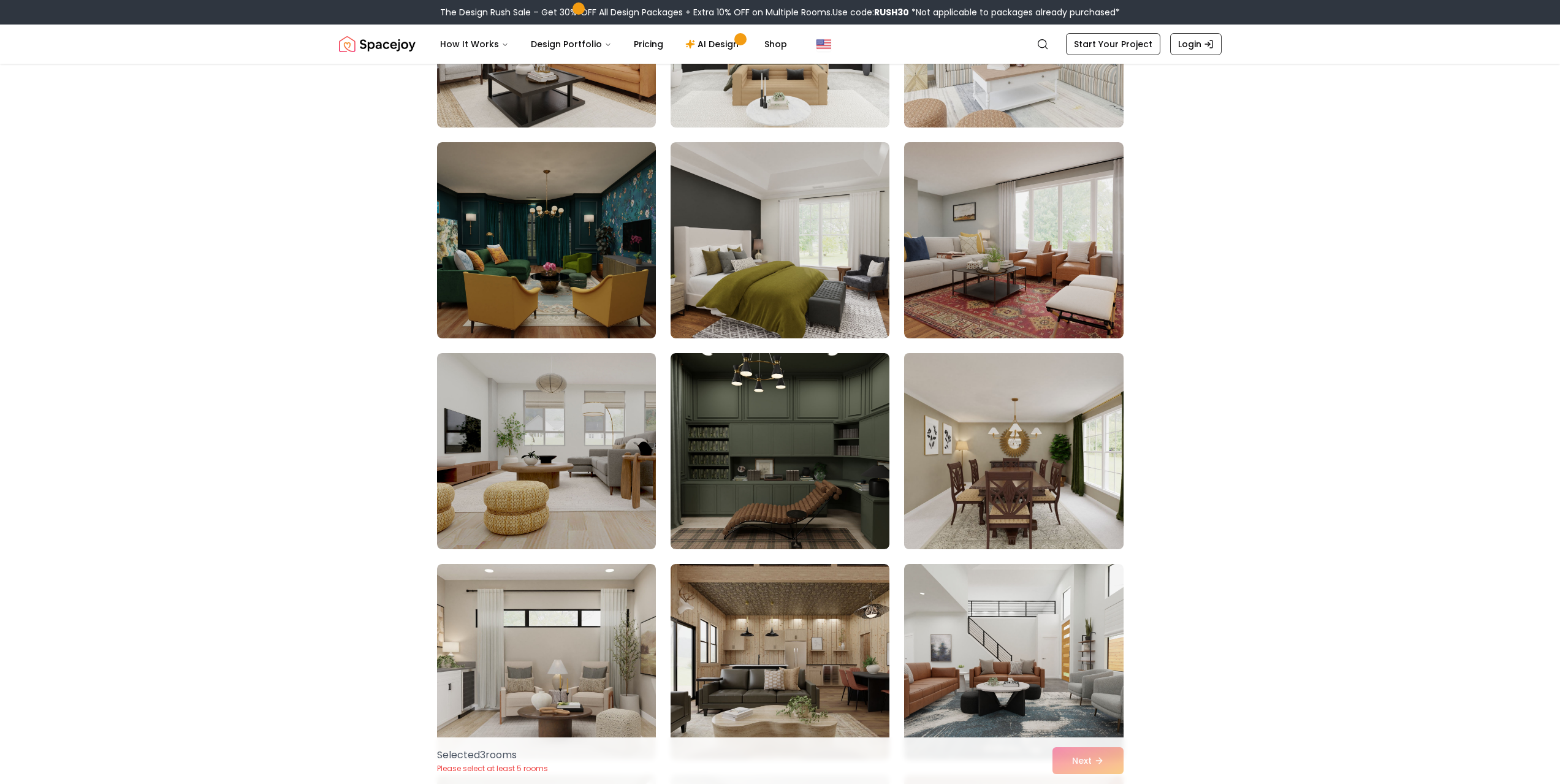
click at [1029, 535] on img at bounding box center [1014, 451] width 230 height 206
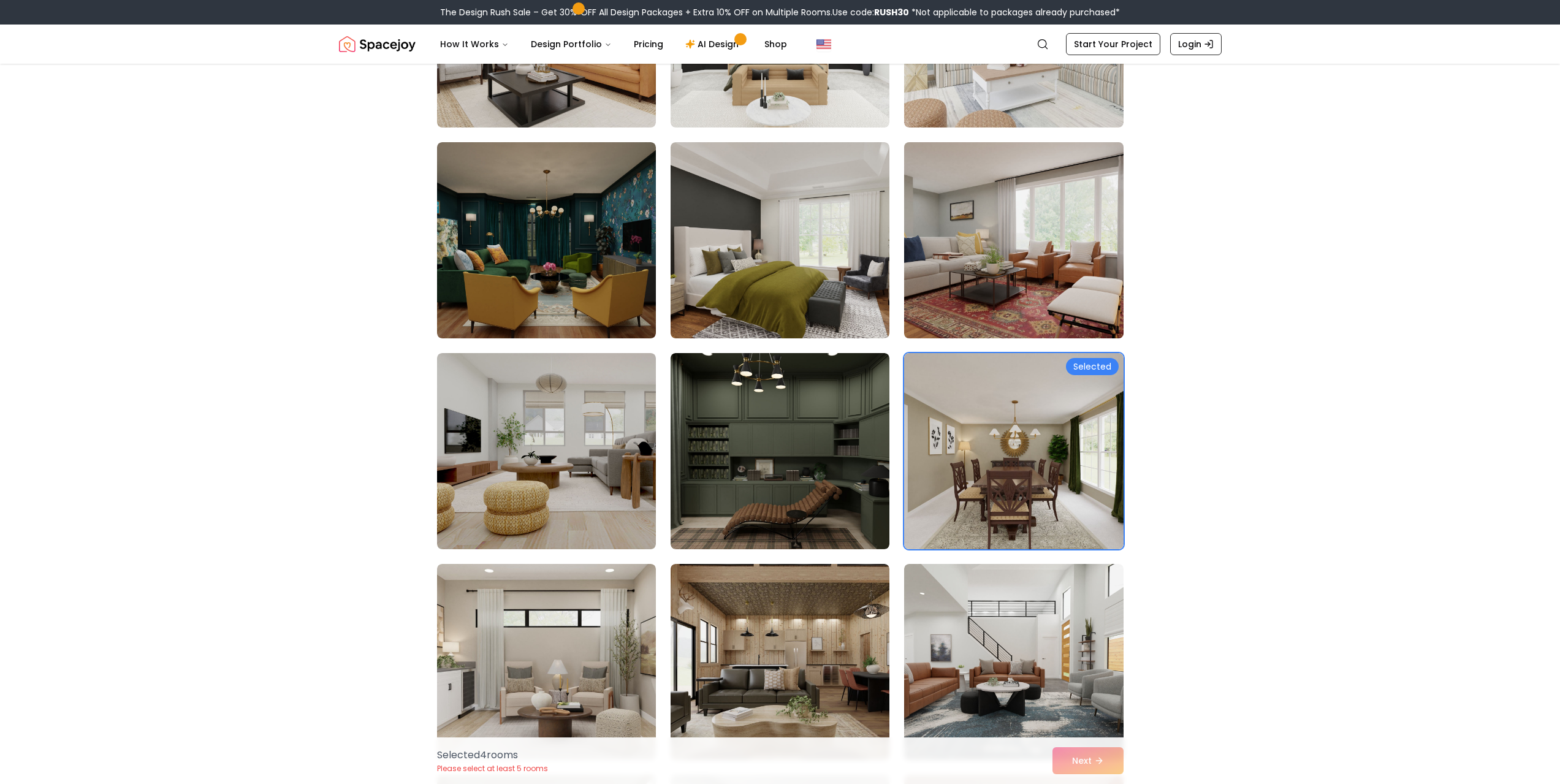
click at [986, 255] on img at bounding box center [1014, 240] width 230 height 206
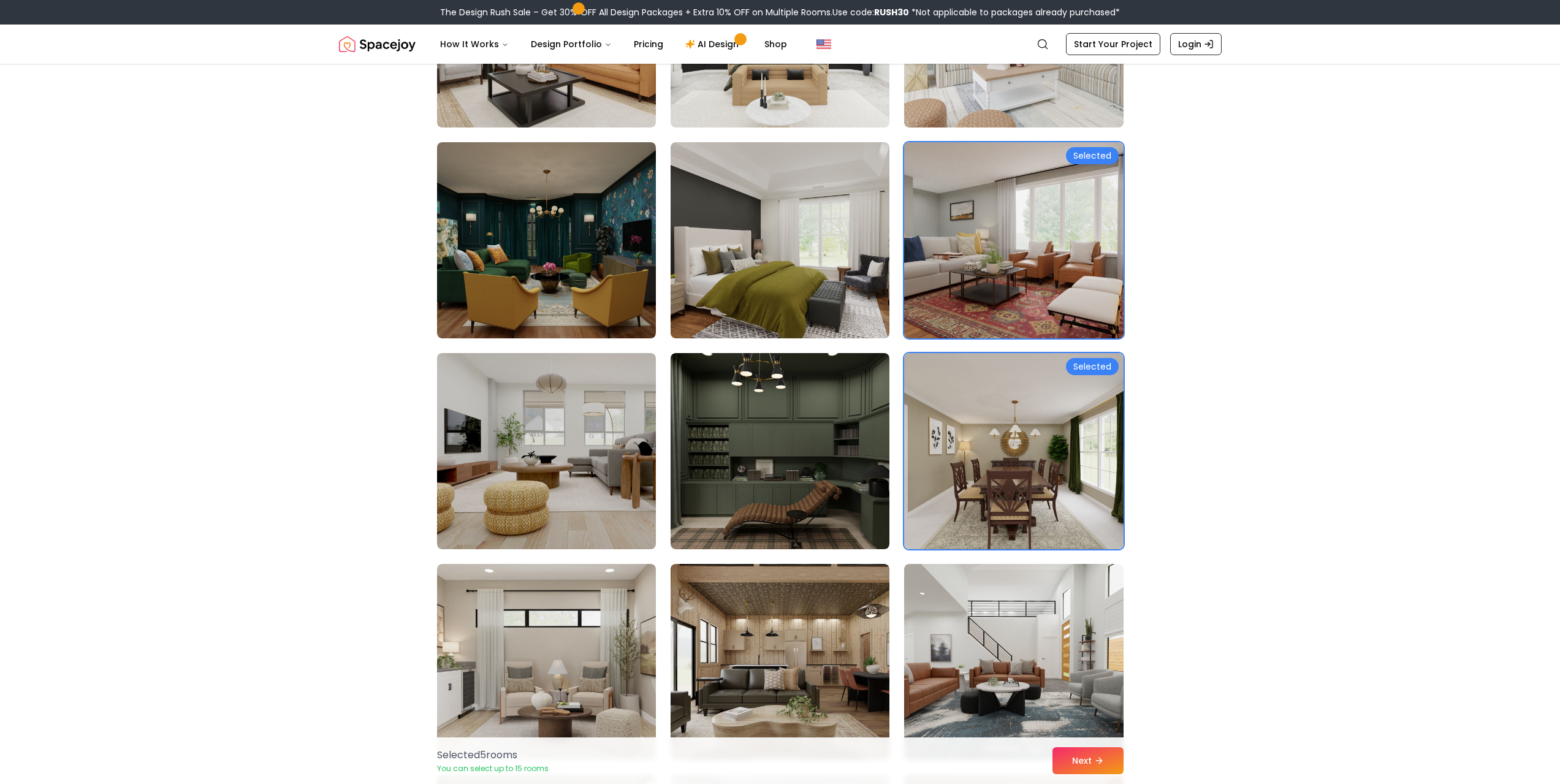
click at [993, 252] on img at bounding box center [1014, 240] width 230 height 206
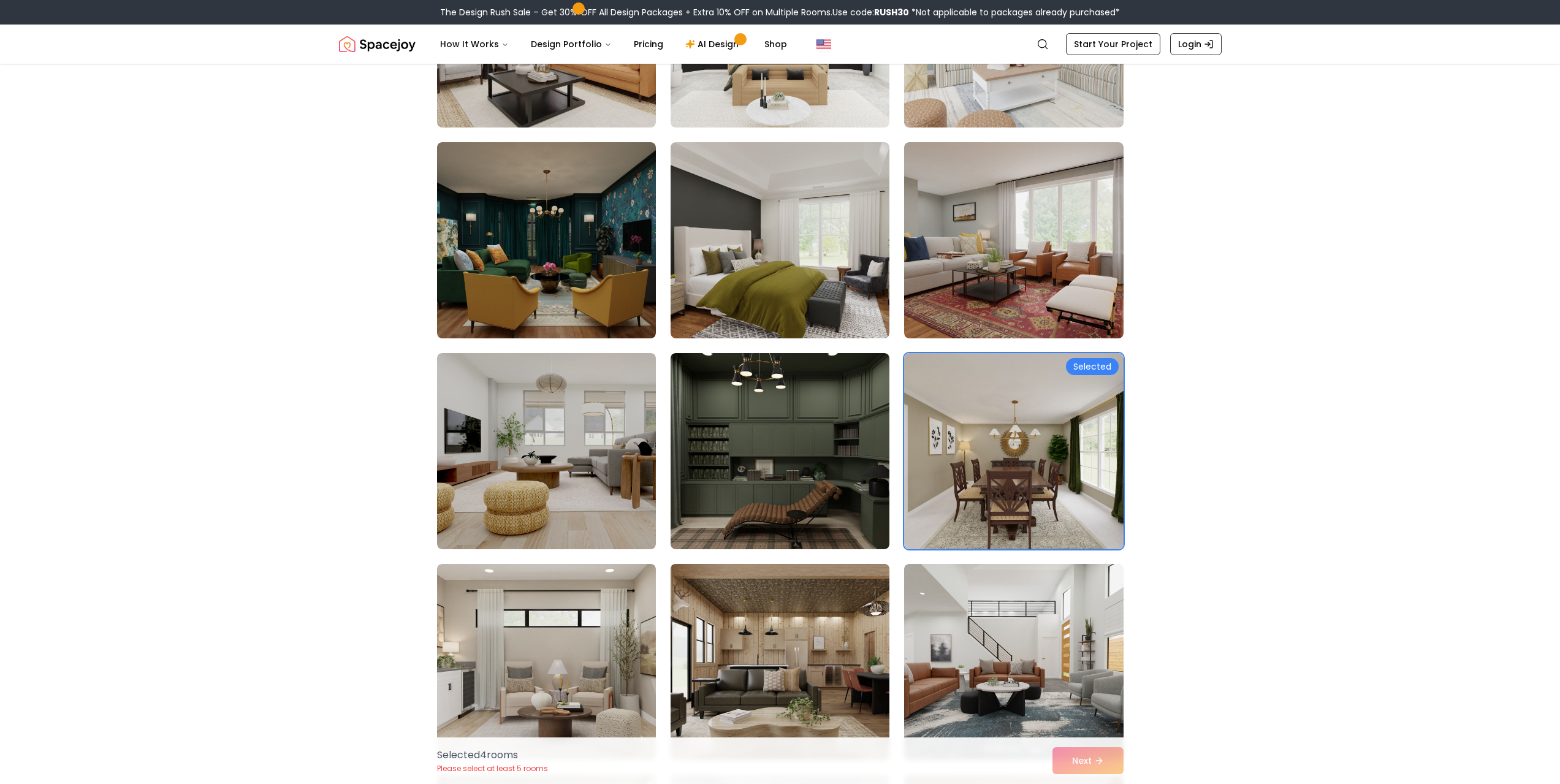
click at [873, 625] on img at bounding box center [780, 661] width 230 height 206
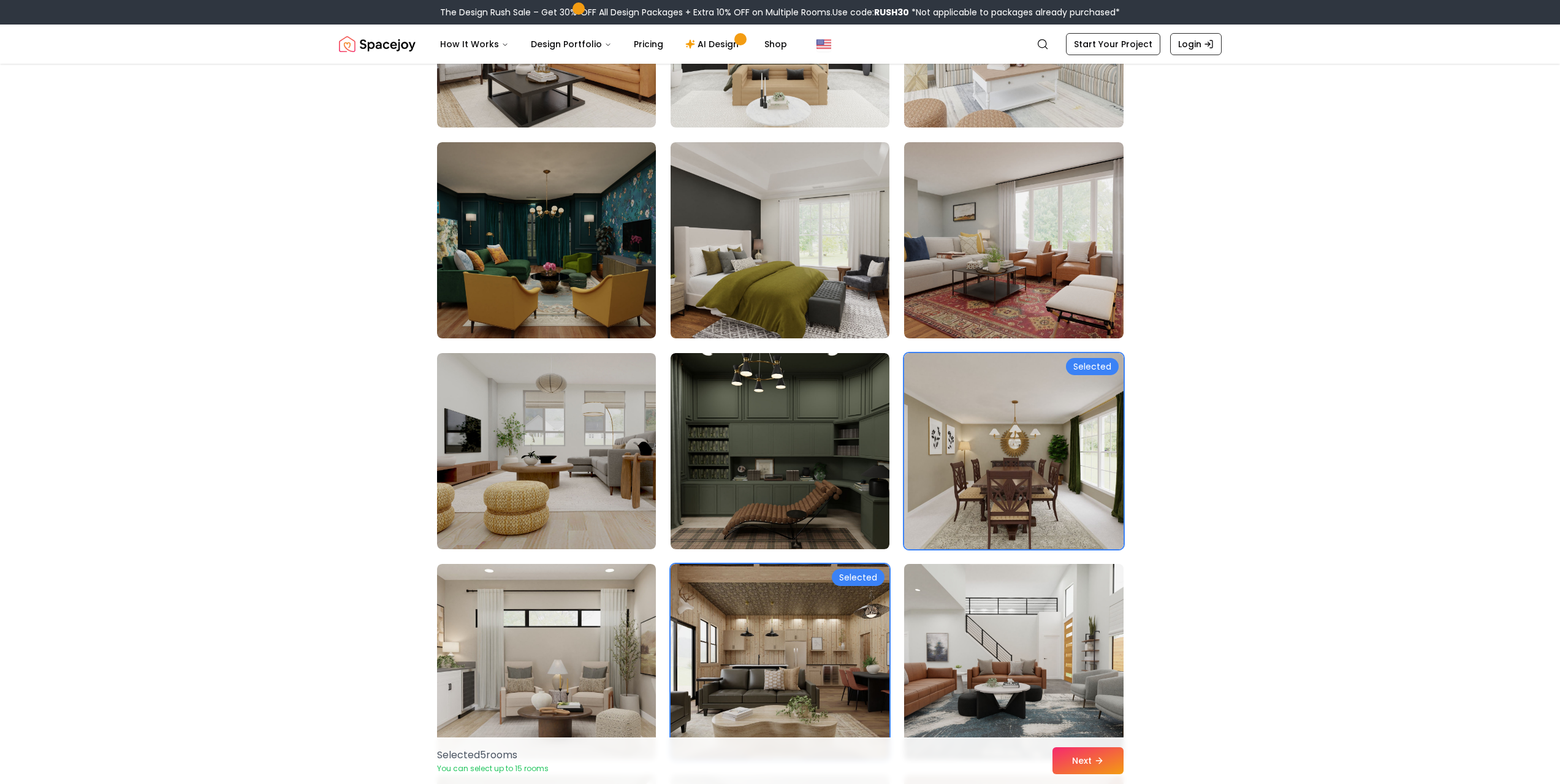
click at [1013, 634] on img at bounding box center [1014, 661] width 230 height 206
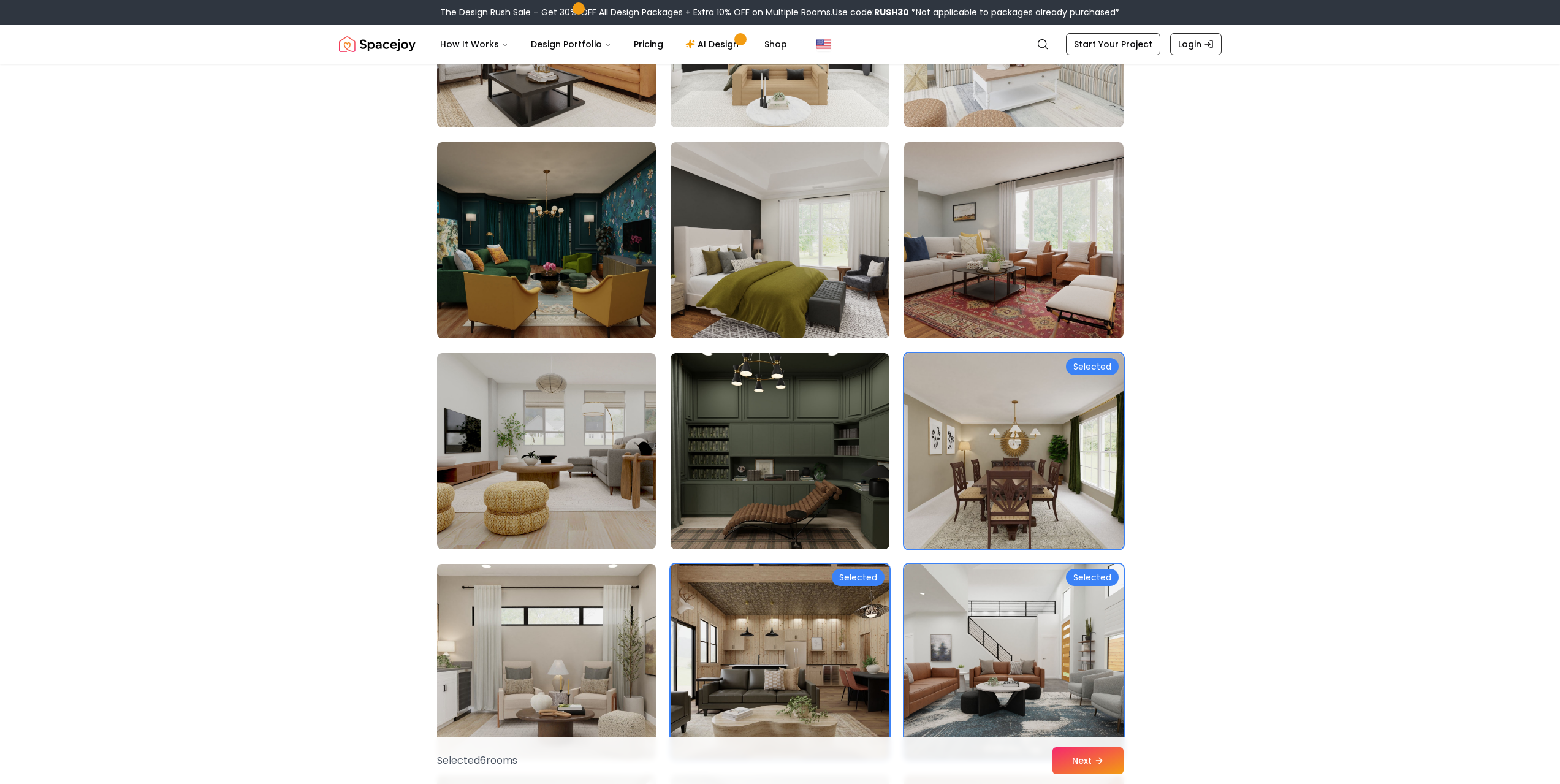
click at [621, 637] on img at bounding box center [546, 661] width 230 height 206
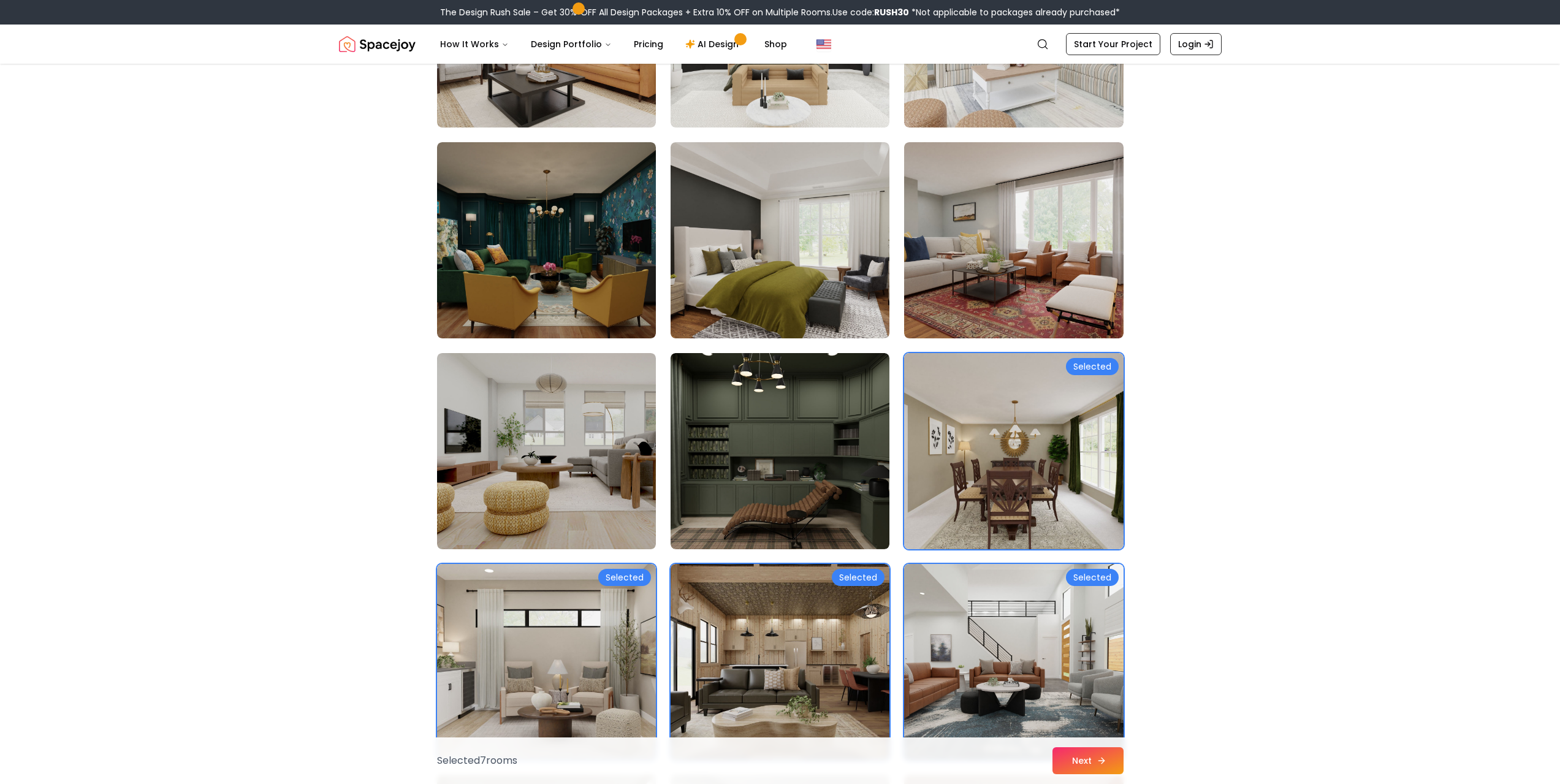
click at [1085, 768] on button "Next" at bounding box center [1087, 760] width 71 height 27
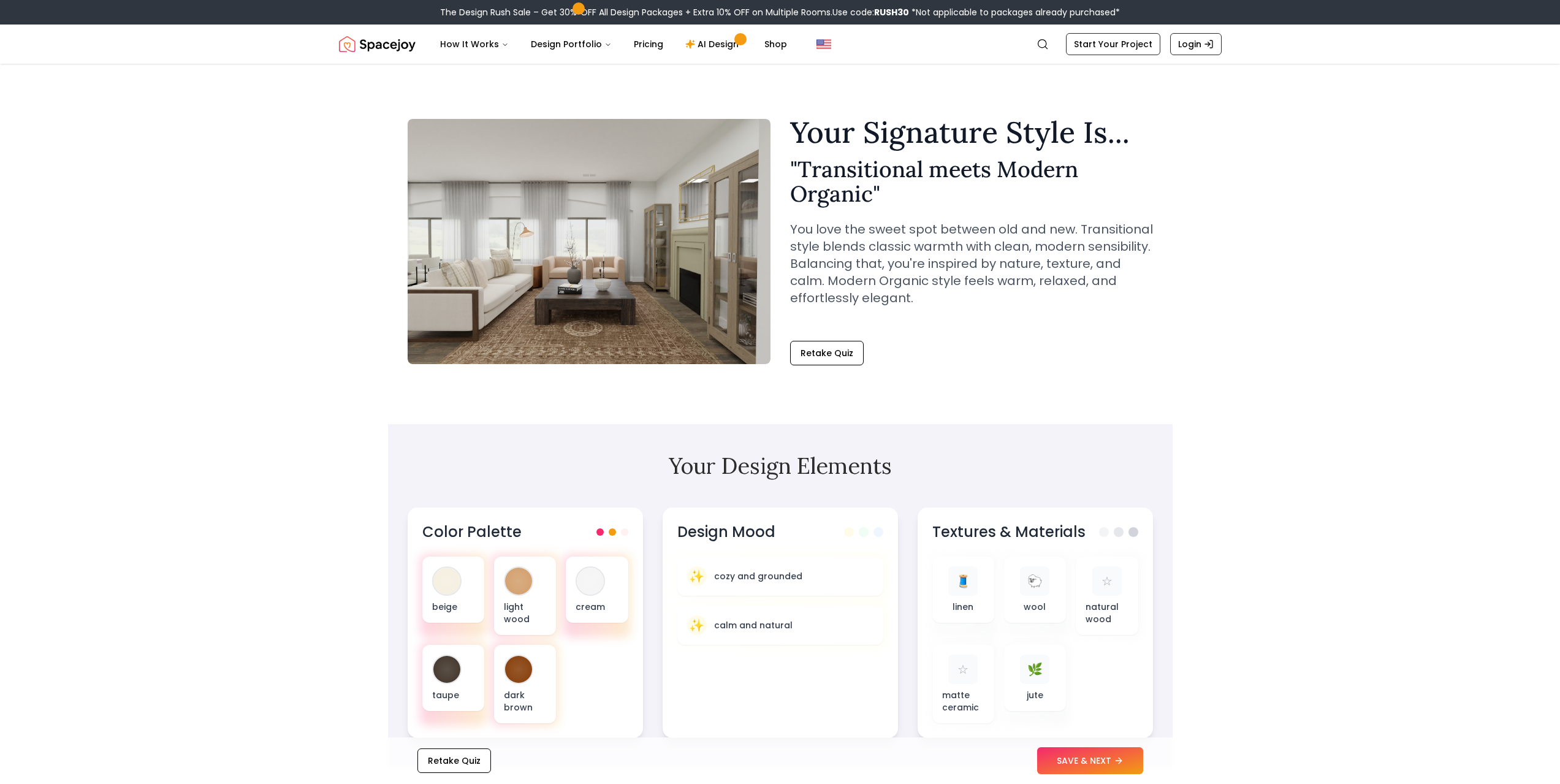
click at [571, 324] on img at bounding box center [589, 242] width 363 height 245
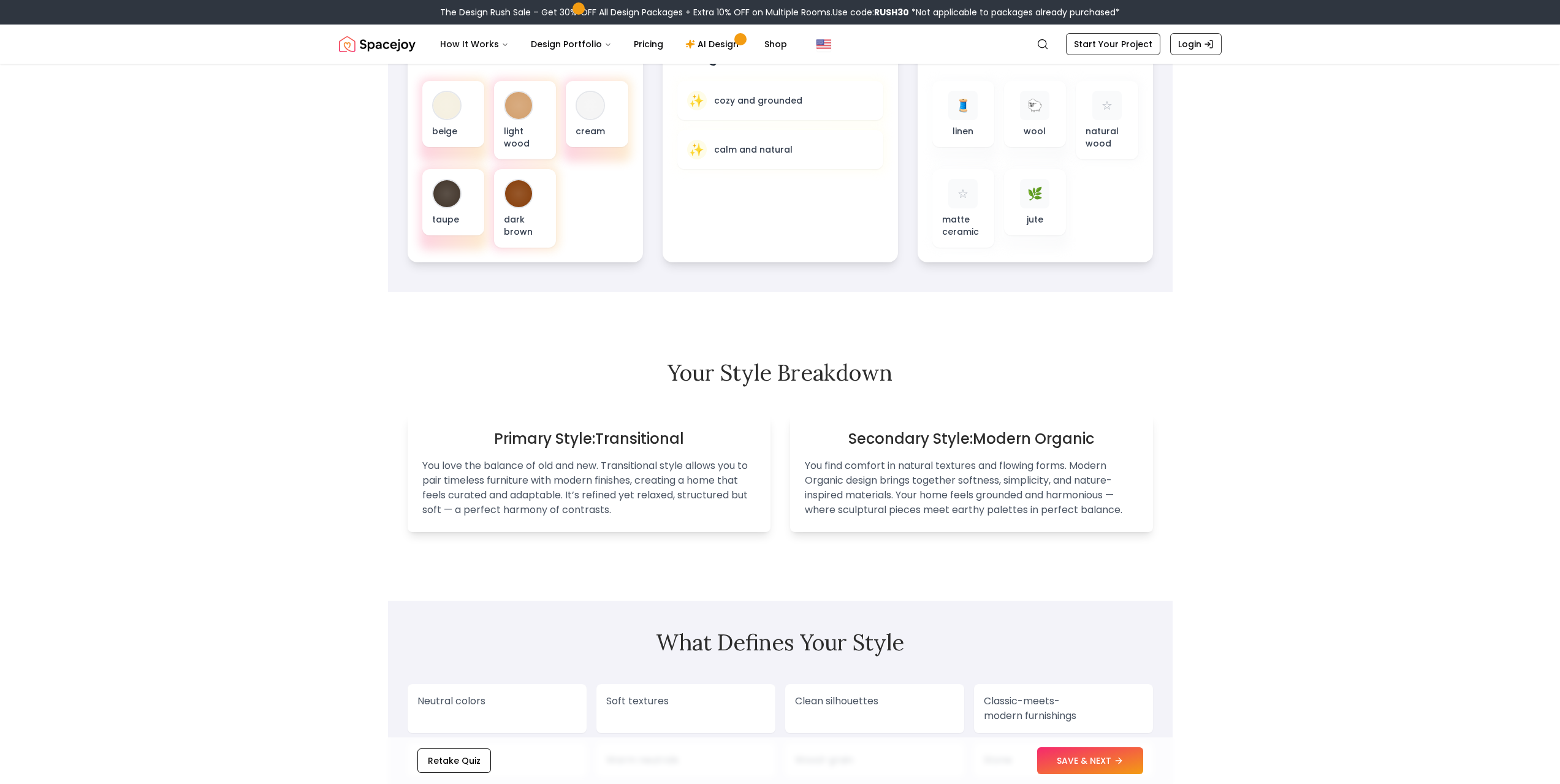
scroll to position [491, 0]
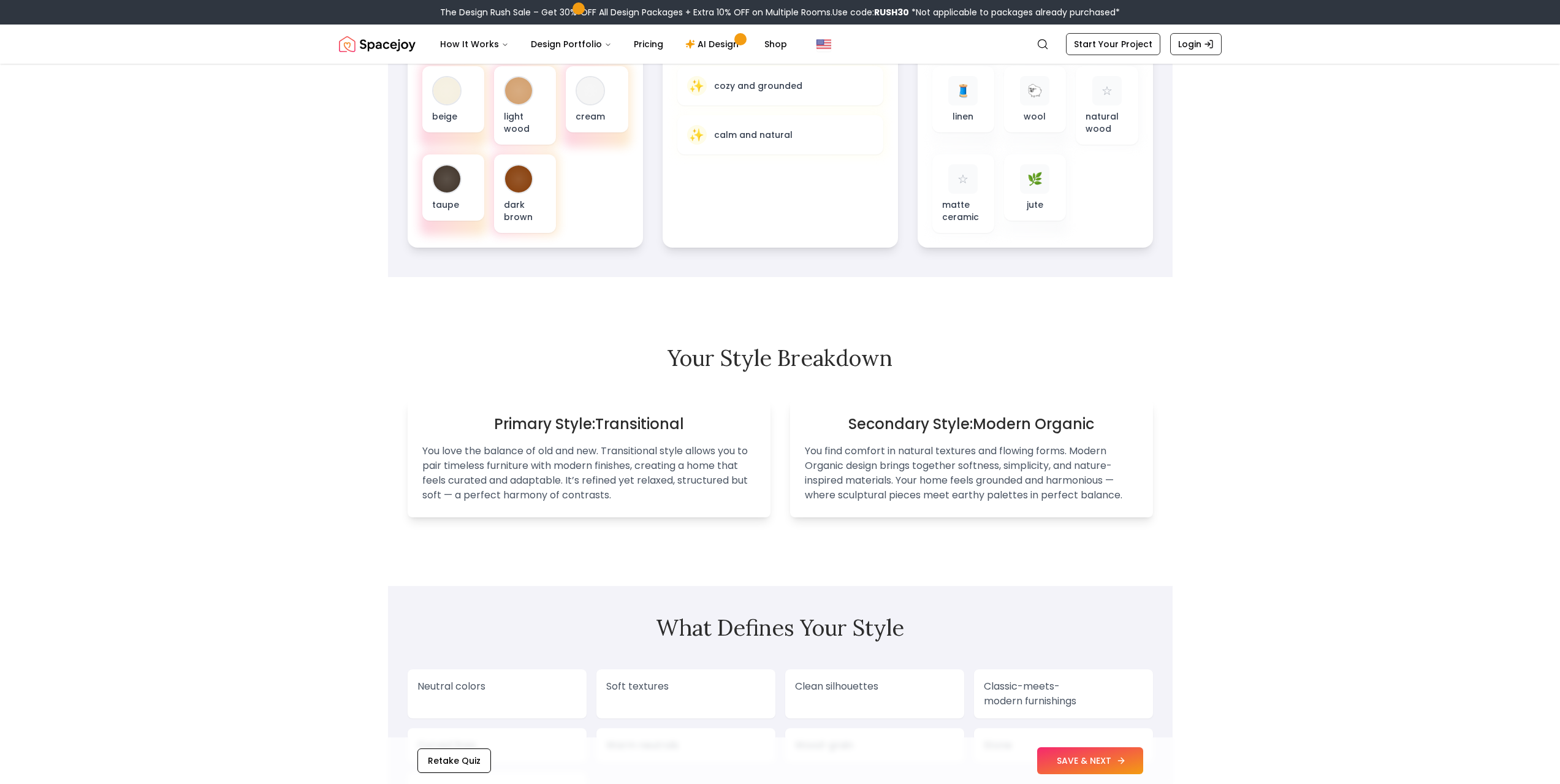
click at [1080, 763] on button "SAVE & NEXT" at bounding box center [1090, 760] width 106 height 27
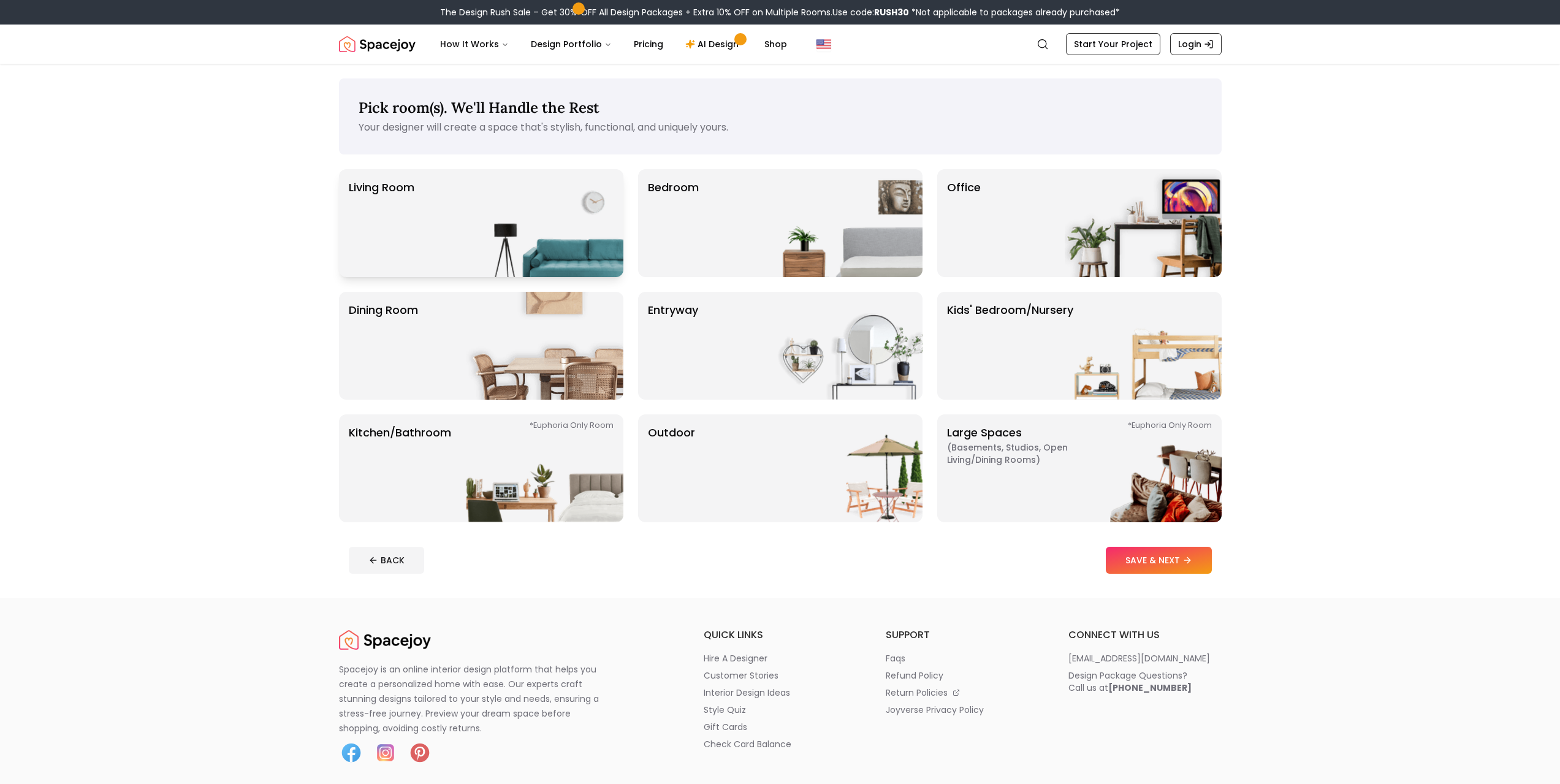
click at [451, 224] on div "Living Room" at bounding box center [481, 223] width 285 height 108
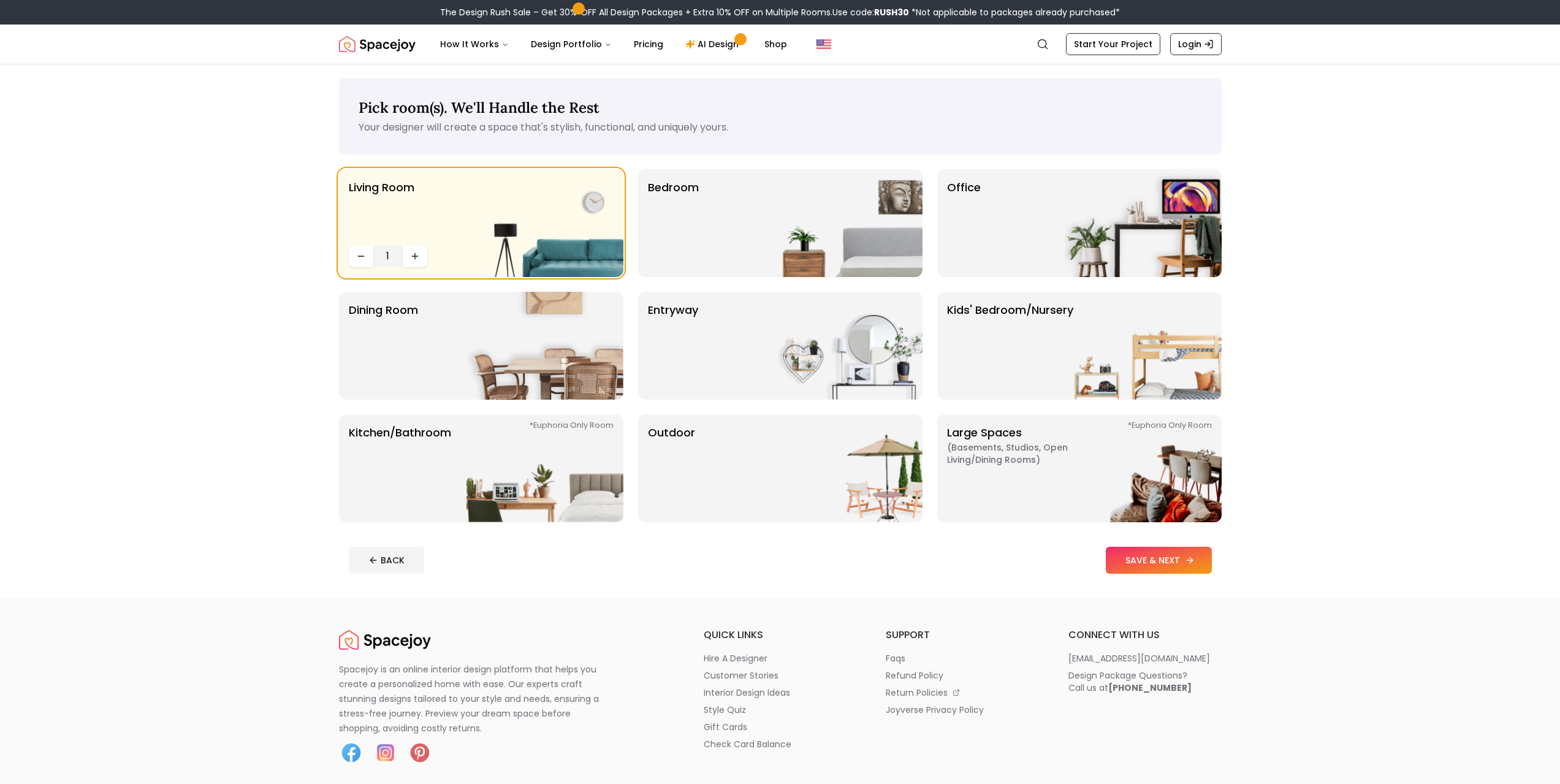
click at [1162, 559] on button "SAVE & NEXT" at bounding box center [1159, 559] width 106 height 27
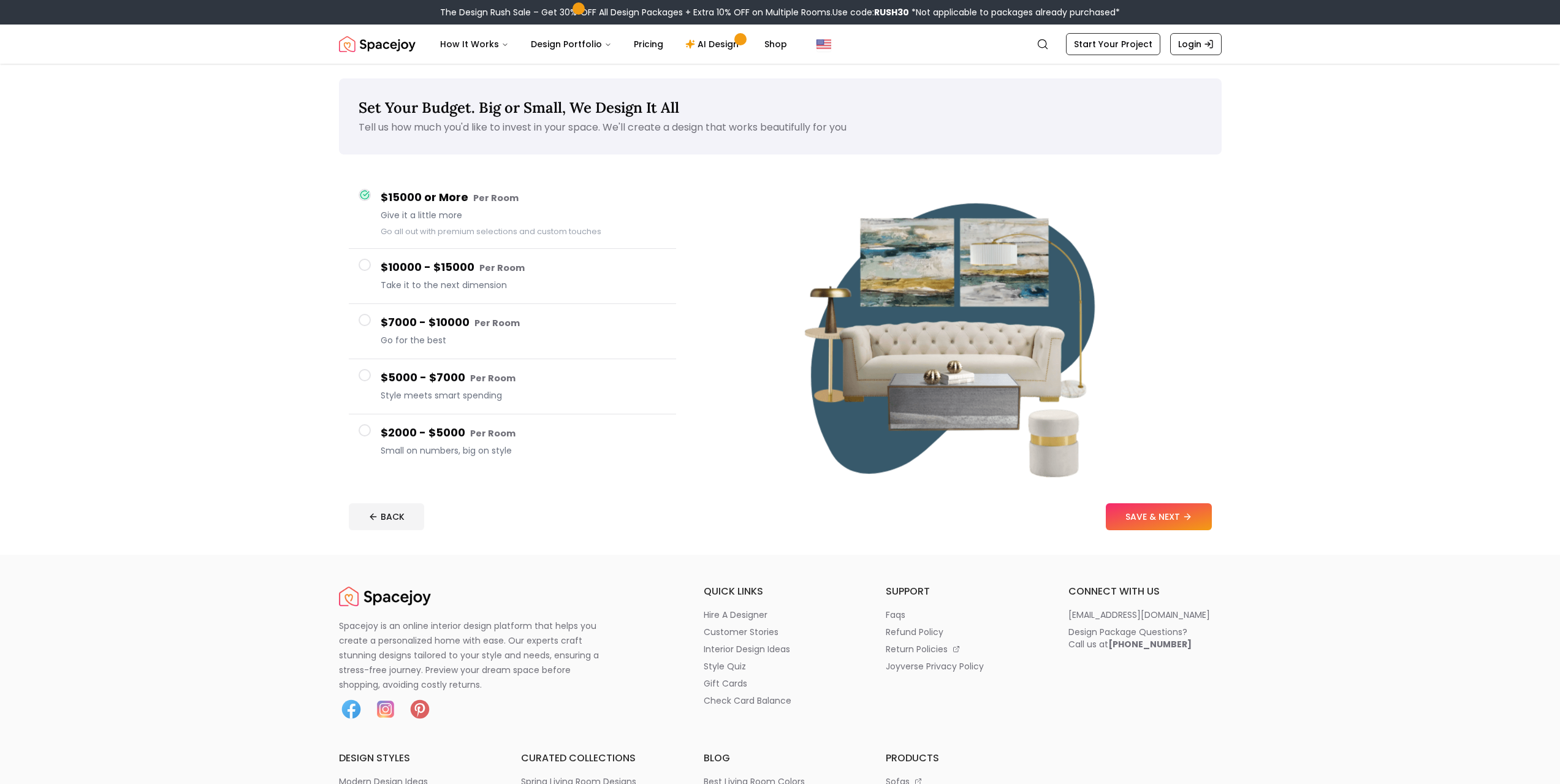
click at [362, 430] on span at bounding box center [365, 431] width 12 height 12
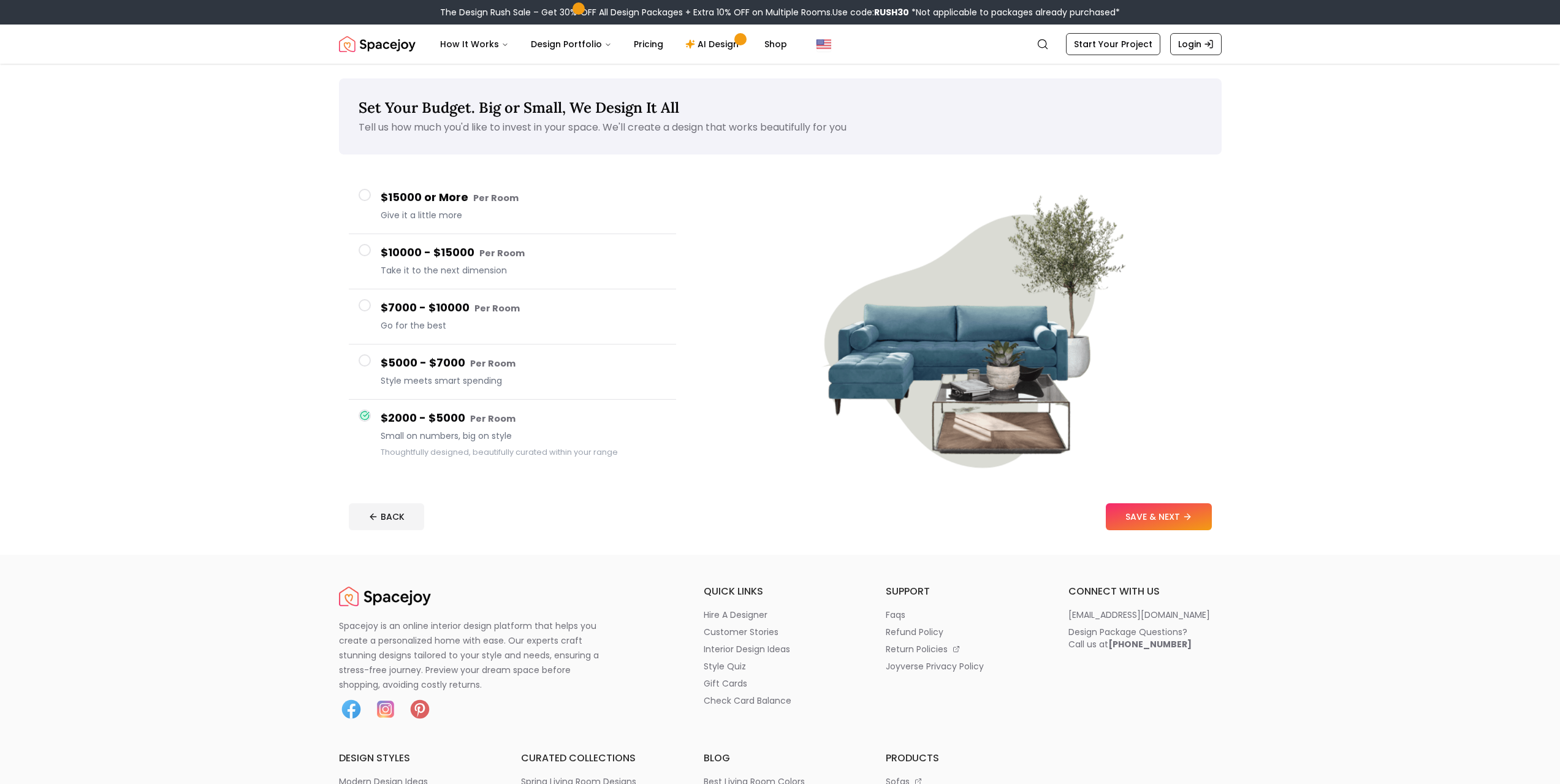
click at [1141, 524] on button "SAVE & NEXT" at bounding box center [1159, 516] width 106 height 27
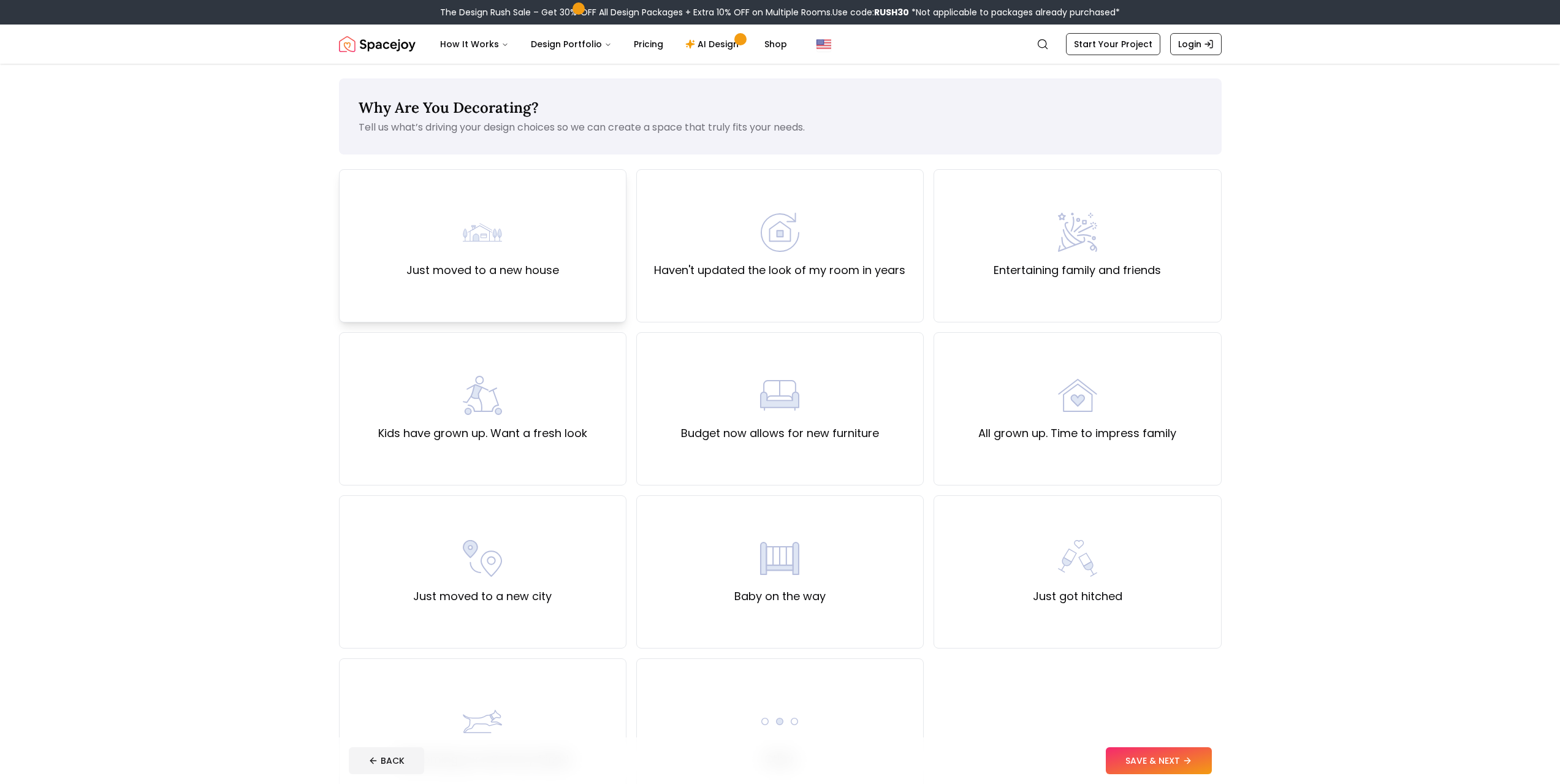
click at [475, 271] on label "Just moved to a new house" at bounding box center [483, 270] width 153 height 17
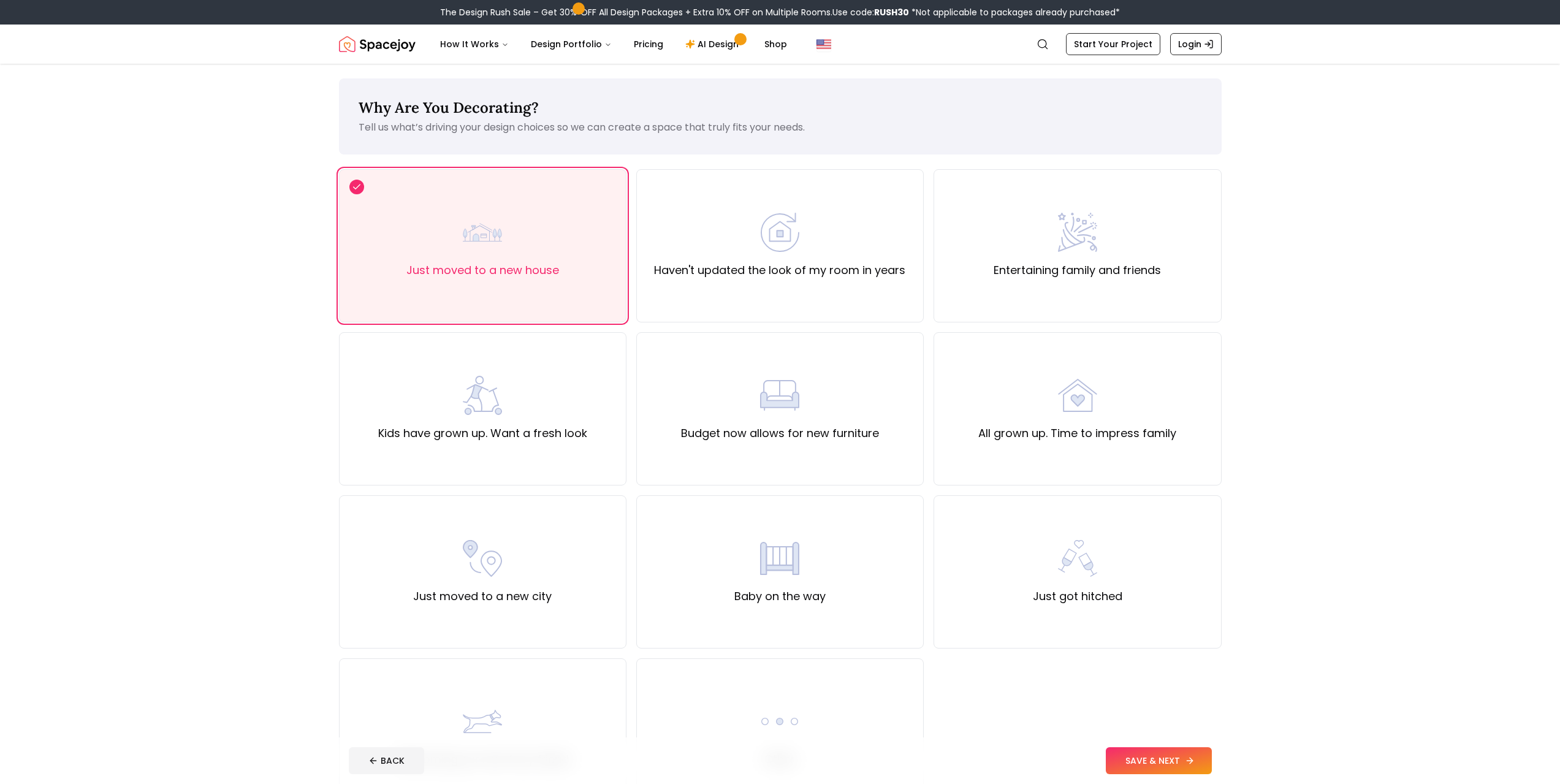
click at [1174, 756] on button "SAVE & NEXT" at bounding box center [1159, 760] width 106 height 27
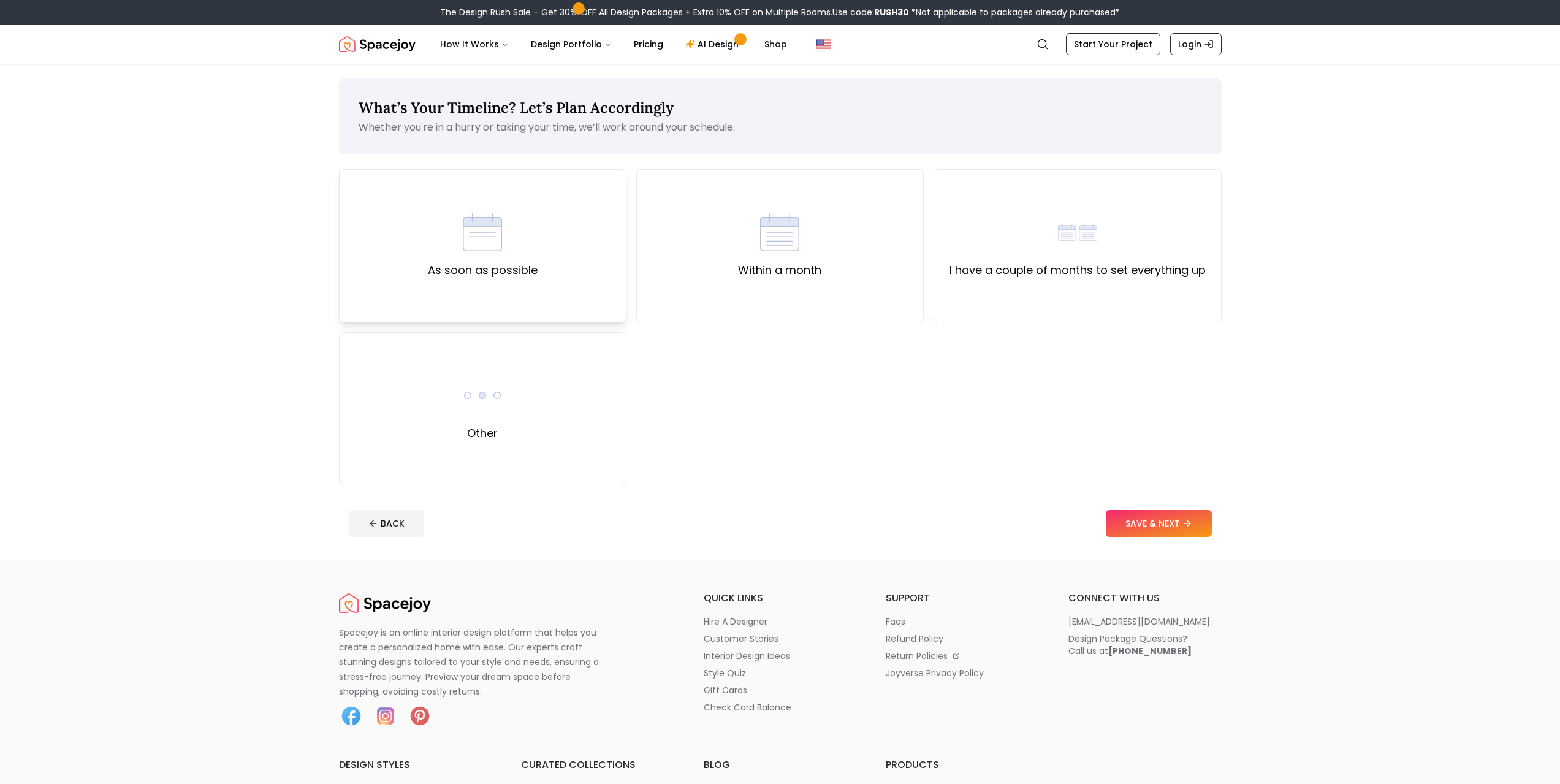
click at [534, 268] on label "As soon as possible" at bounding box center [482, 270] width 110 height 17
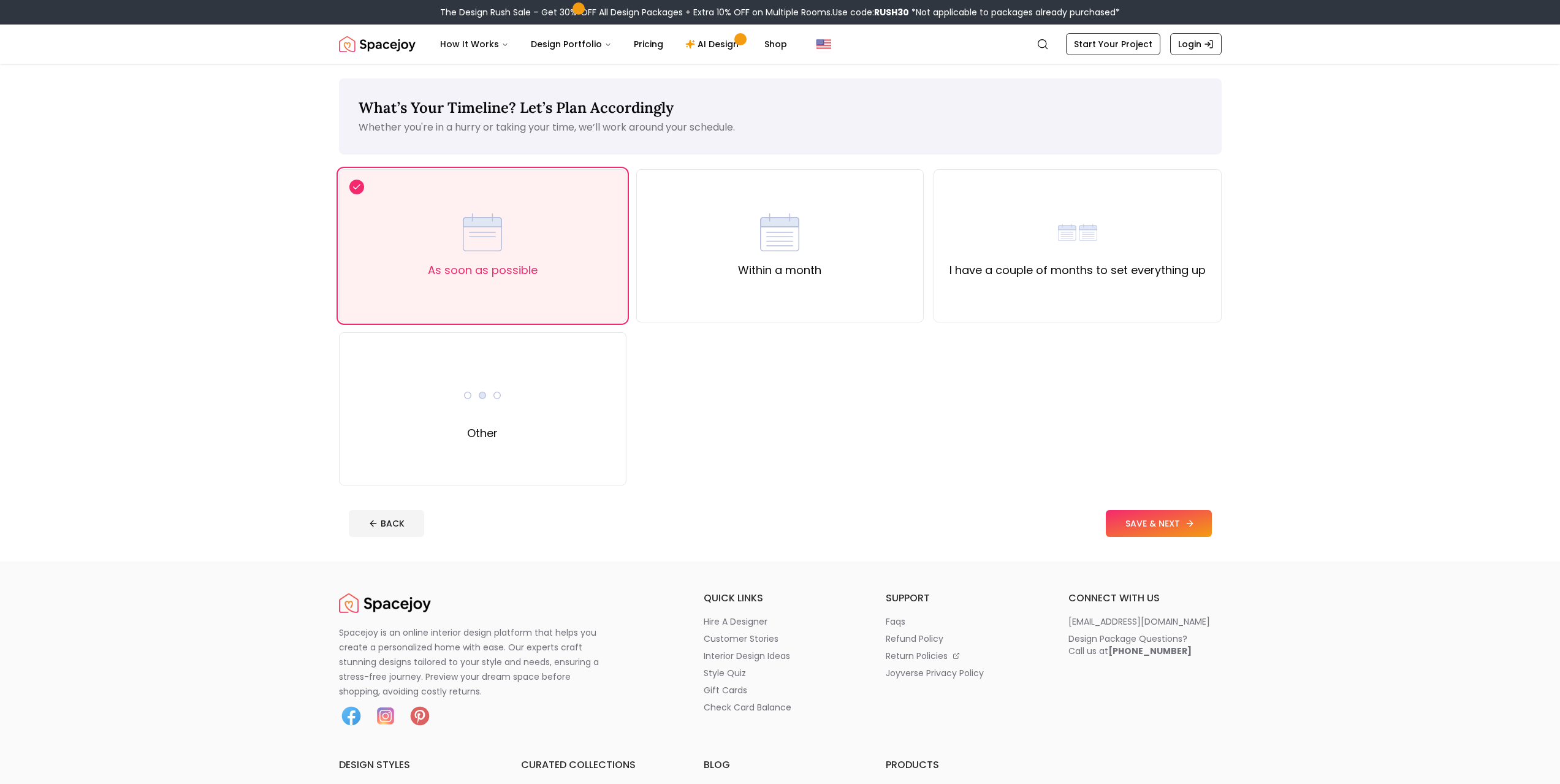
click at [1164, 520] on button "SAVE & NEXT" at bounding box center [1159, 523] width 106 height 27
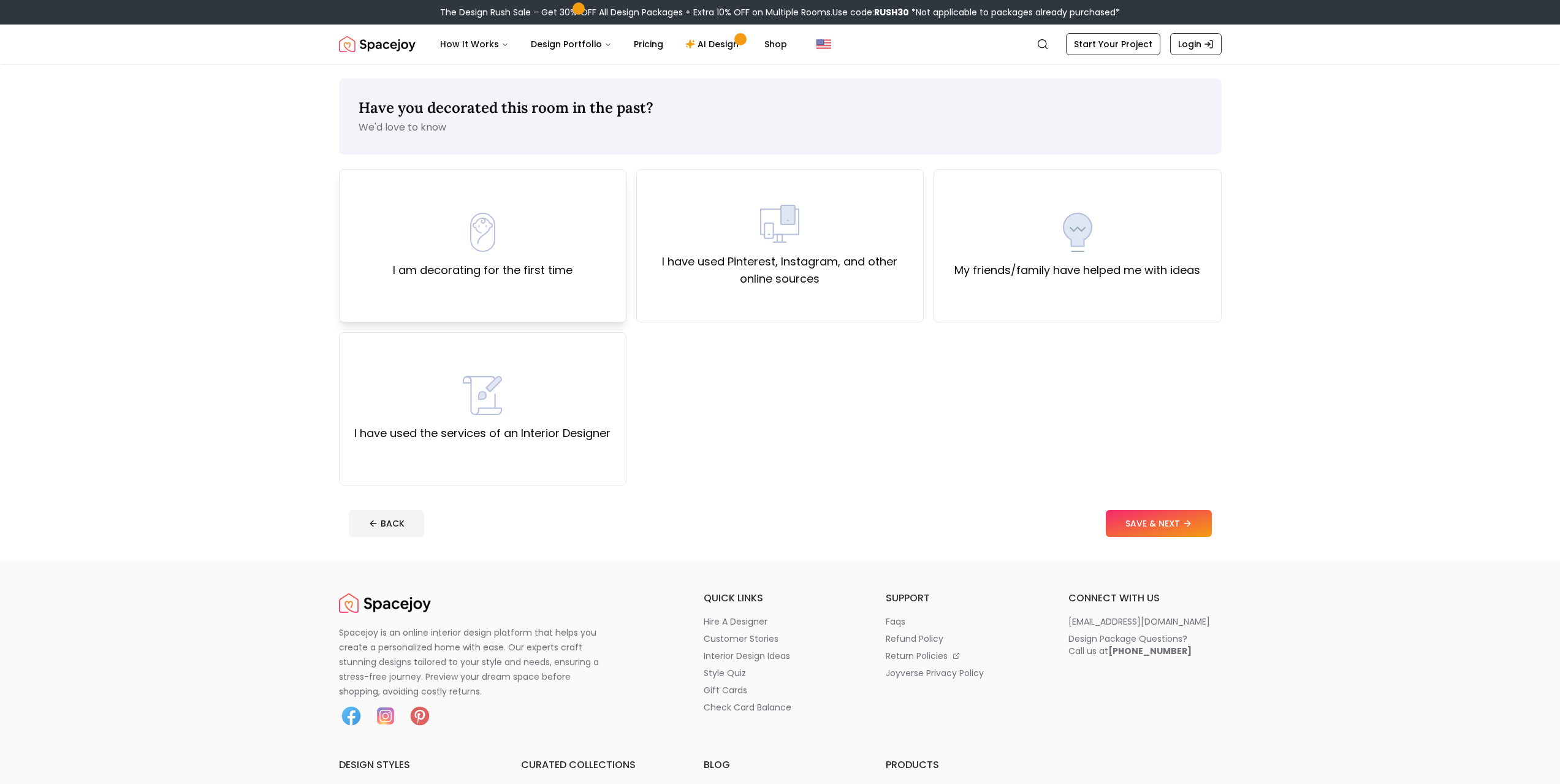
click at [546, 235] on div "I am decorating for the first time" at bounding box center [482, 246] width 180 height 66
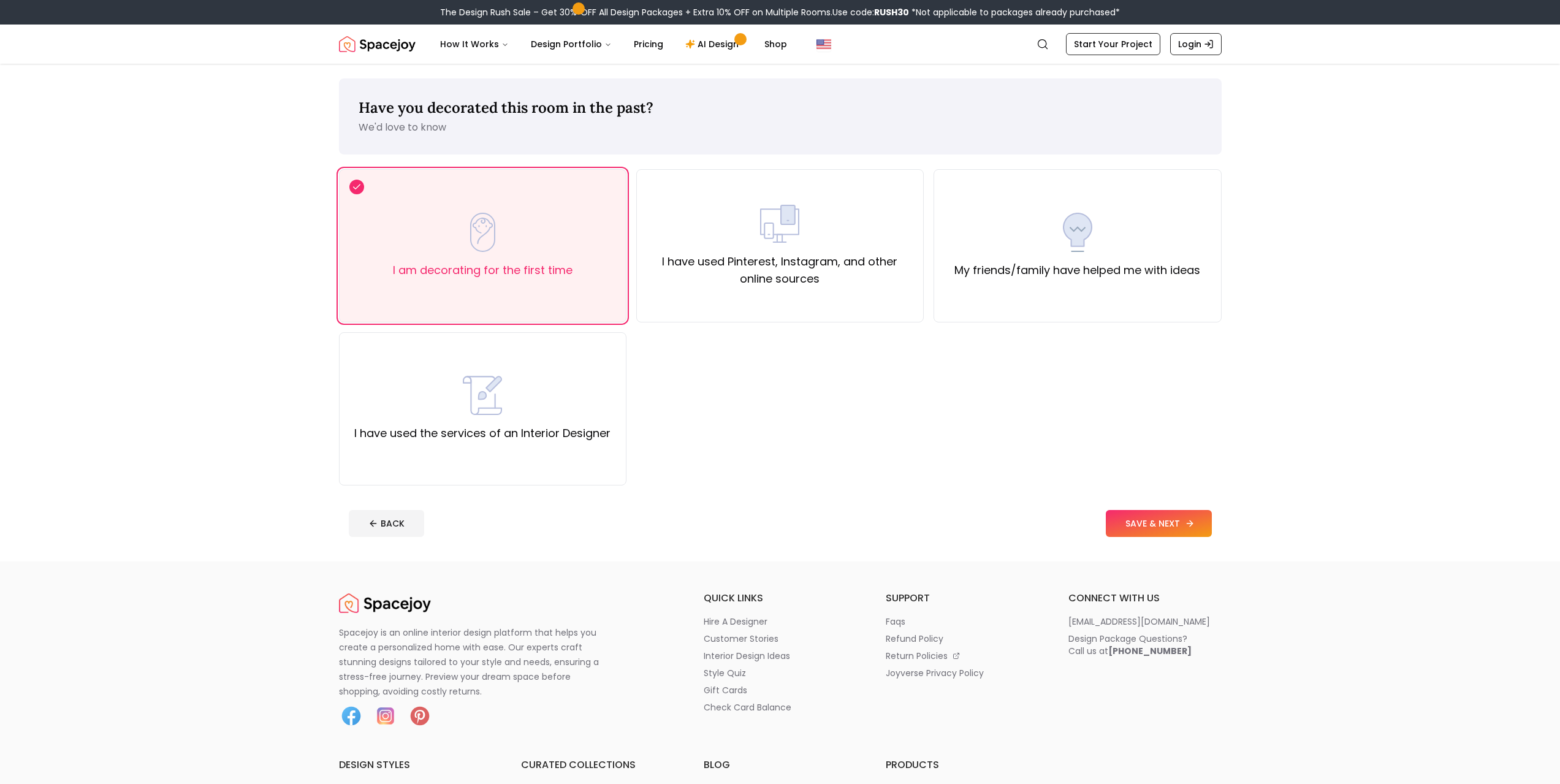
click at [1146, 530] on button "SAVE & NEXT" at bounding box center [1159, 523] width 106 height 27
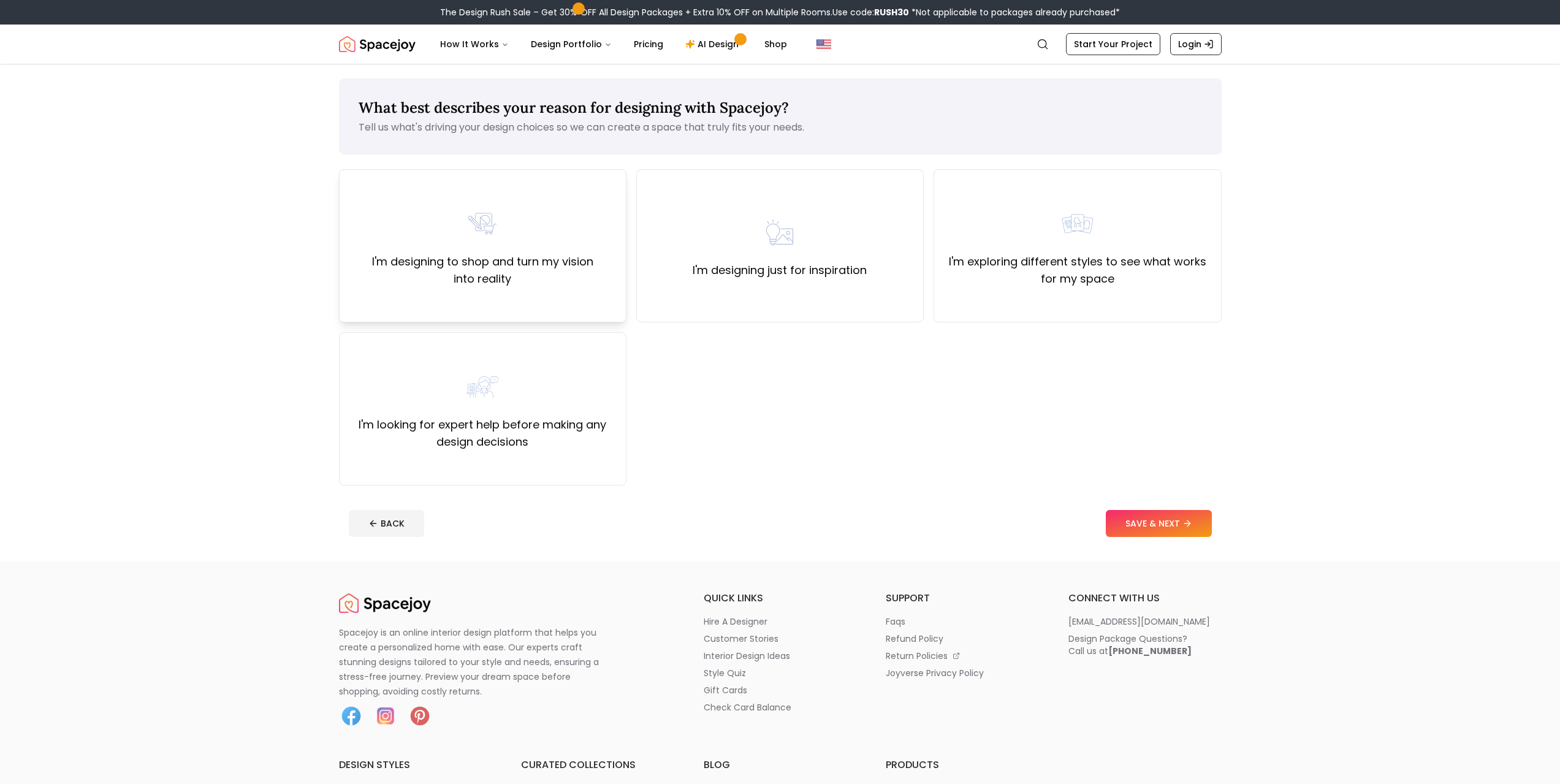
click at [504, 267] on label "I'm designing to shop and turn my vision into reality" at bounding box center [482, 270] width 267 height 34
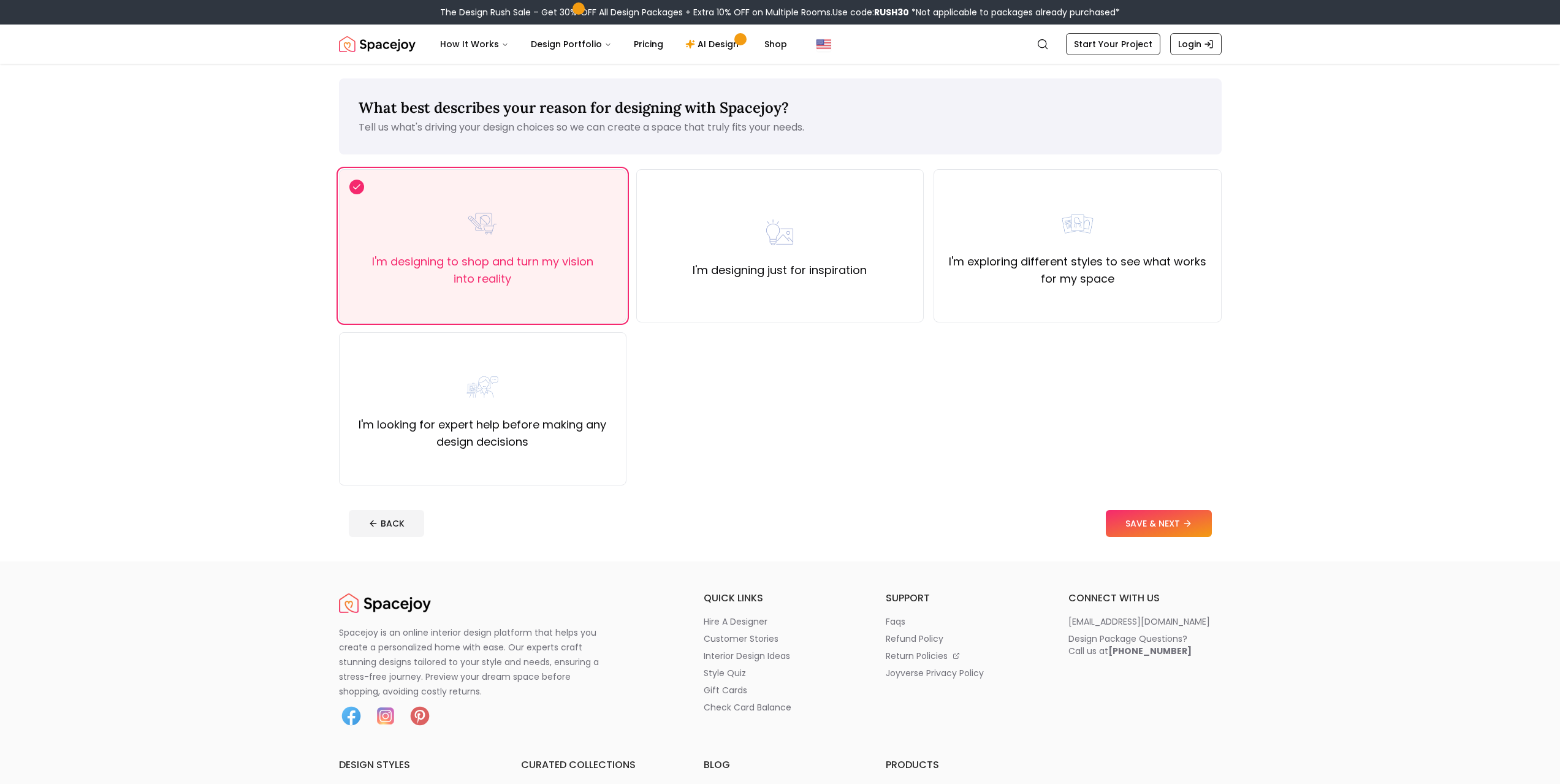
click at [1161, 527] on button "SAVE & NEXT" at bounding box center [1159, 523] width 106 height 27
click at [476, 35] on button "How It Works" at bounding box center [474, 44] width 88 height 25
click at [481, 43] on button "How It Works" at bounding box center [474, 44] width 88 height 25
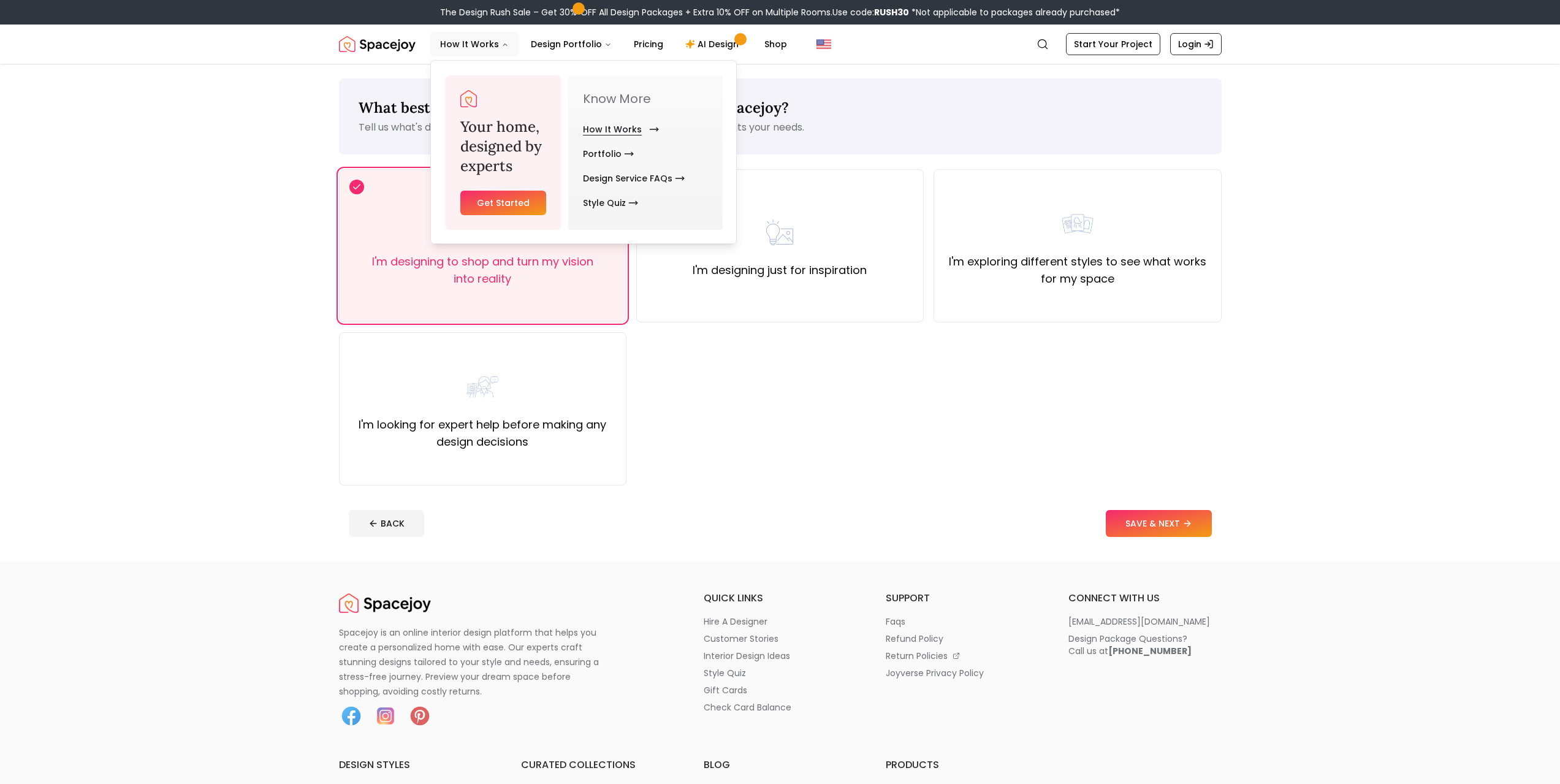
click at [596, 127] on link "How It Works" at bounding box center [618, 130] width 71 height 25
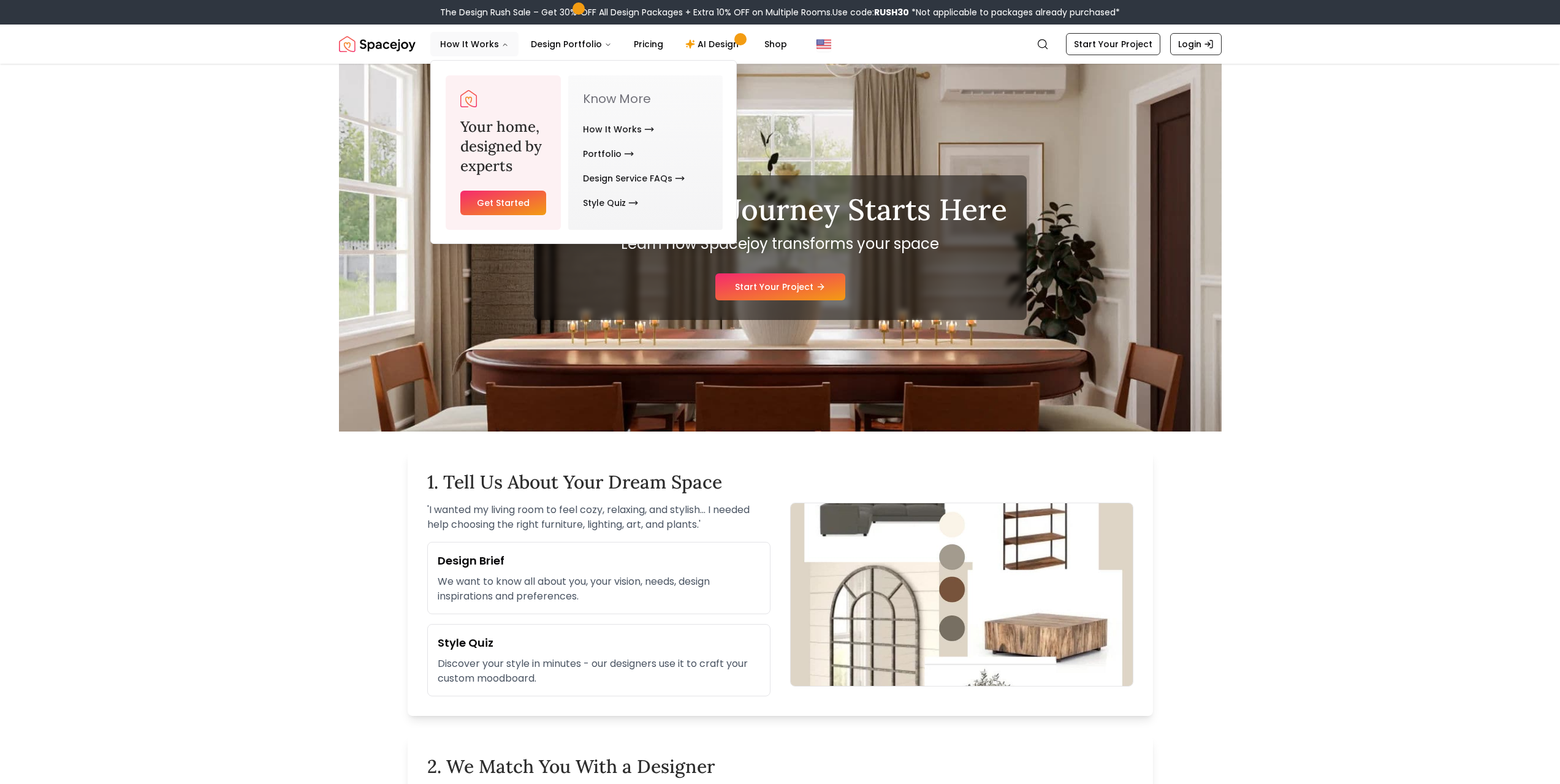
click at [345, 326] on div "Your Design Journey Starts Here Learn how Spacejoy transforms your space Start …" at bounding box center [780, 248] width 883 height 368
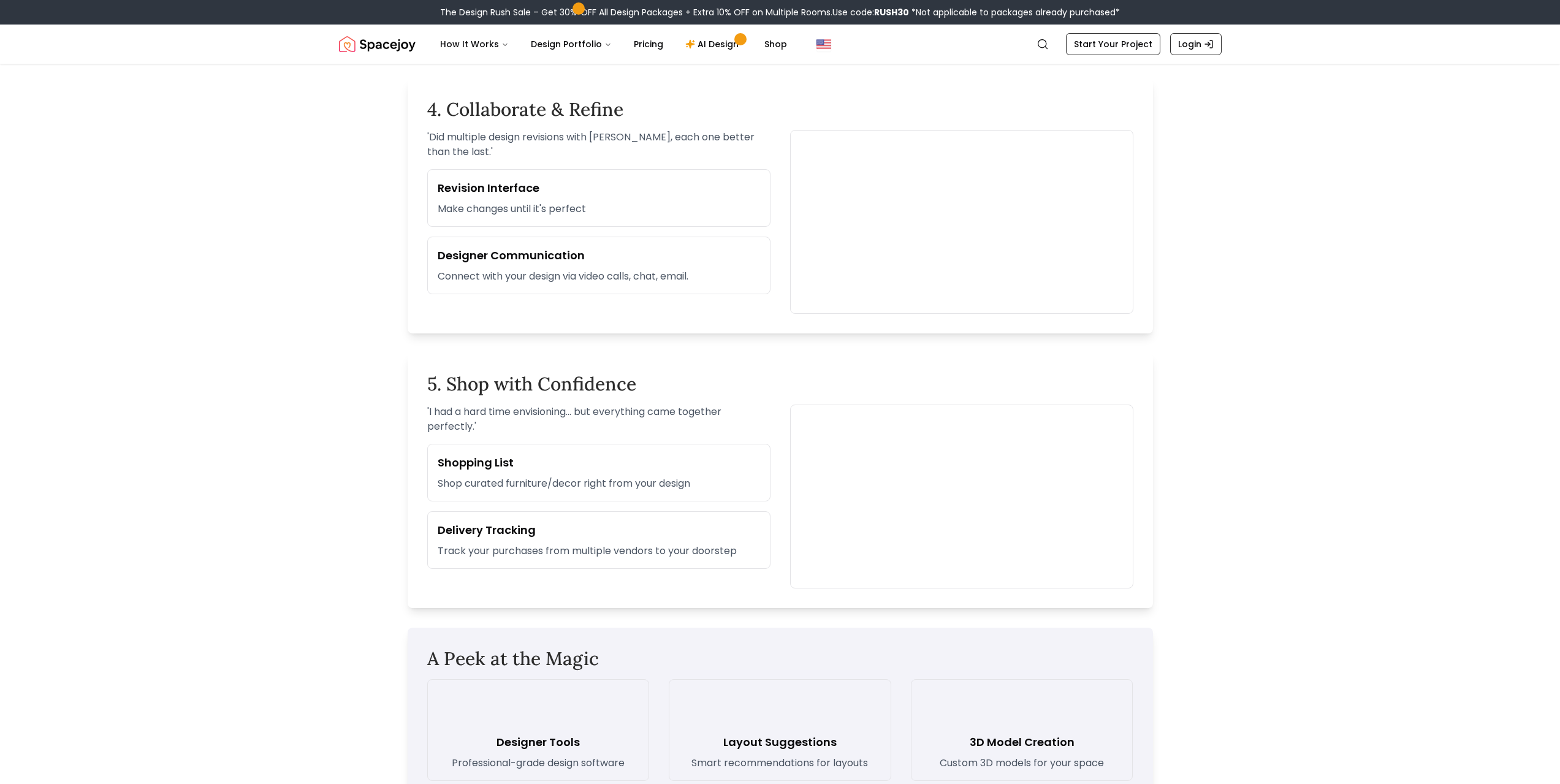
scroll to position [1471, 0]
